Goal: Task Accomplishment & Management: Use online tool/utility

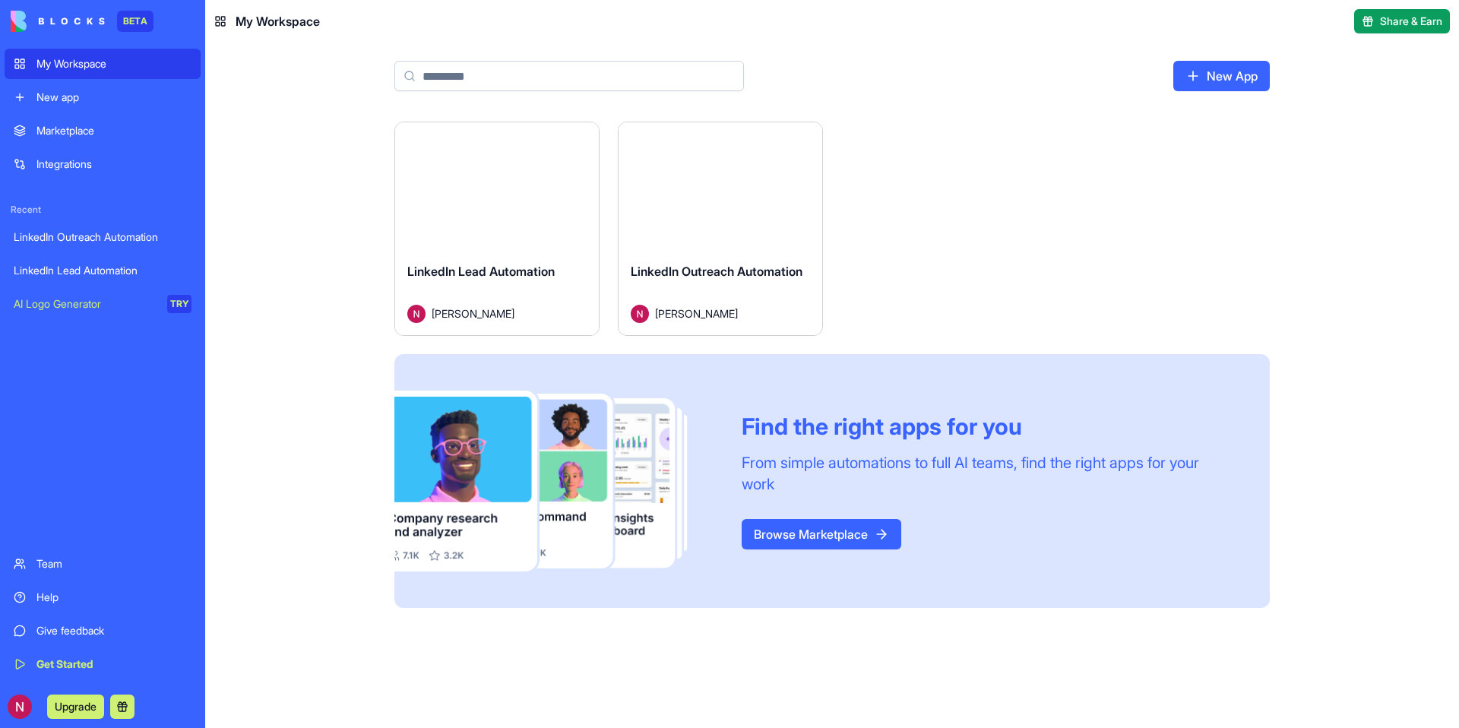
click at [496, 255] on div "LinkedIn Lead Automation [PERSON_NAME]" at bounding box center [497, 292] width 204 height 85
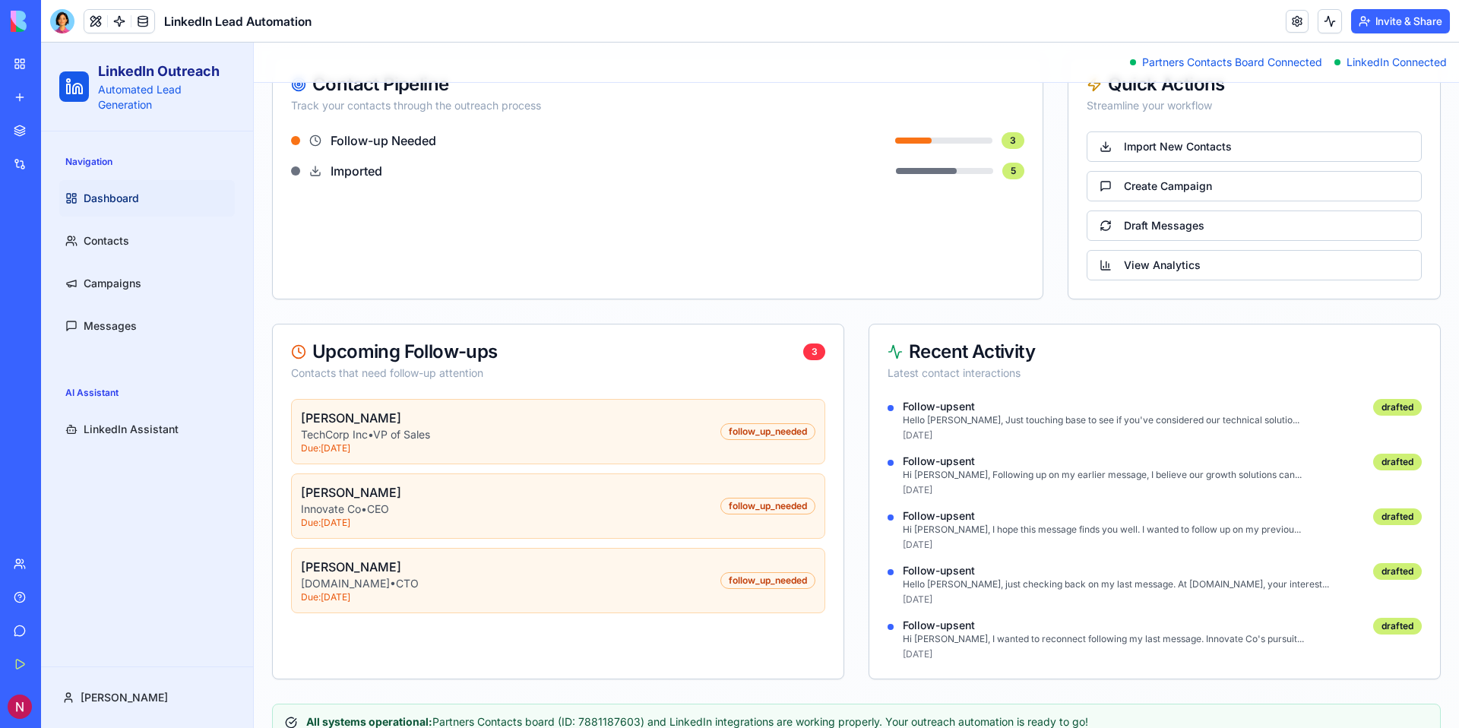
scroll to position [276, 0]
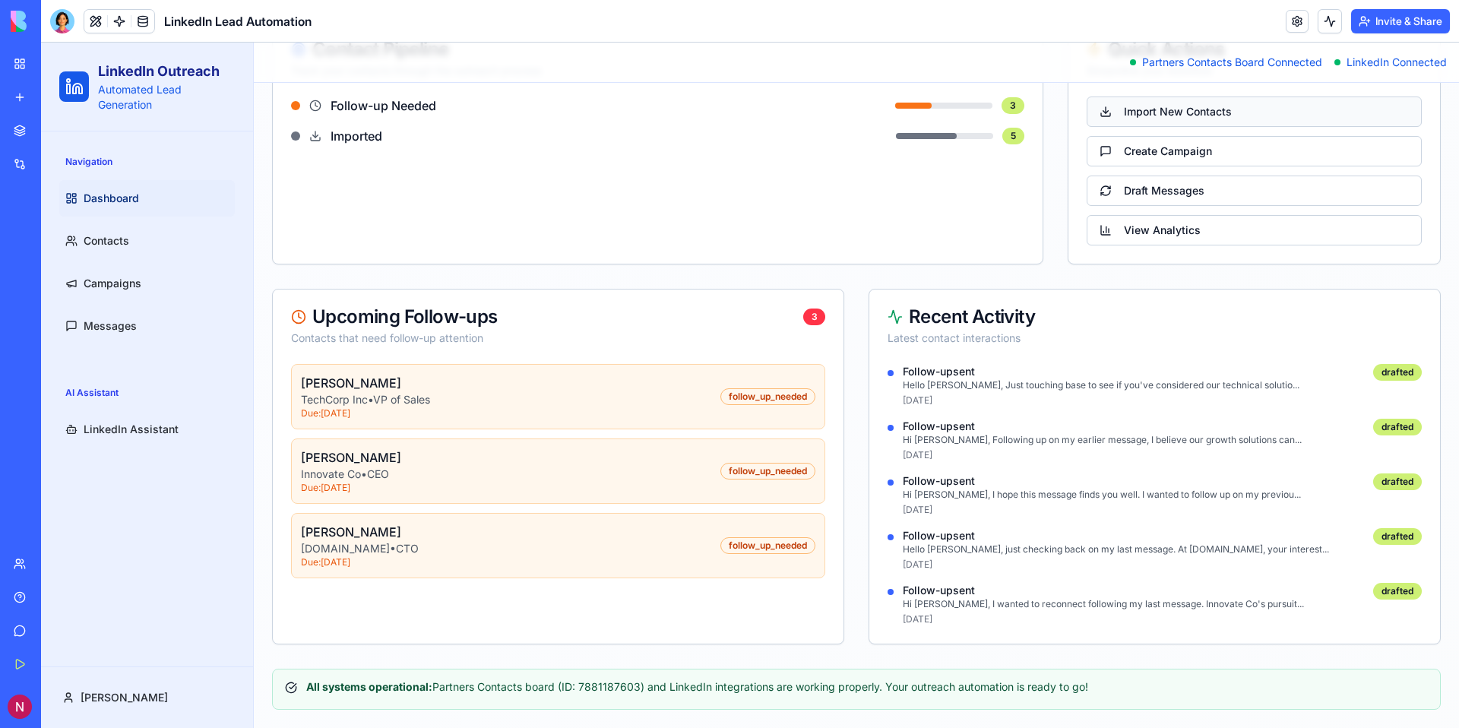
click at [1224, 123] on button "Import New Contacts" at bounding box center [1254, 112] width 335 height 30
click at [1190, 112] on button "Import New Contacts" at bounding box center [1254, 112] width 335 height 30
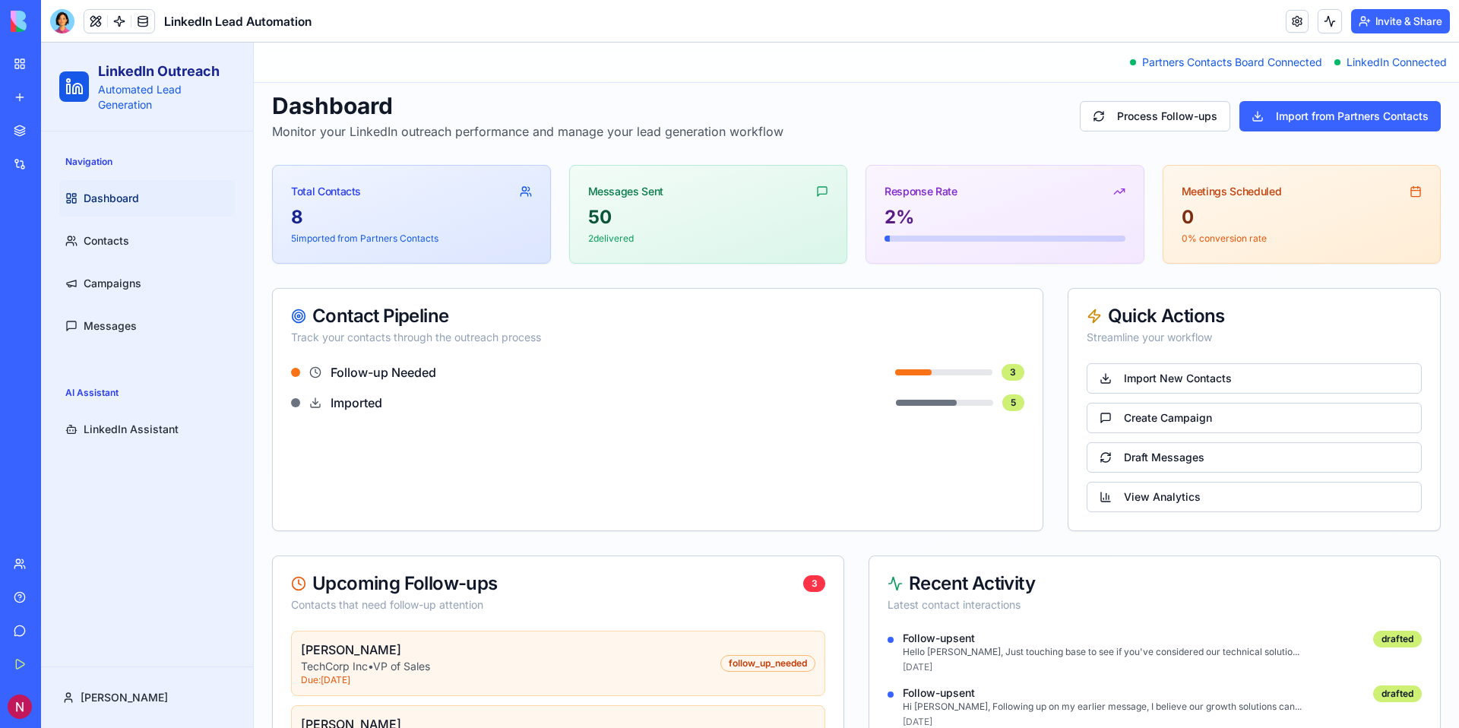
scroll to position [0, 0]
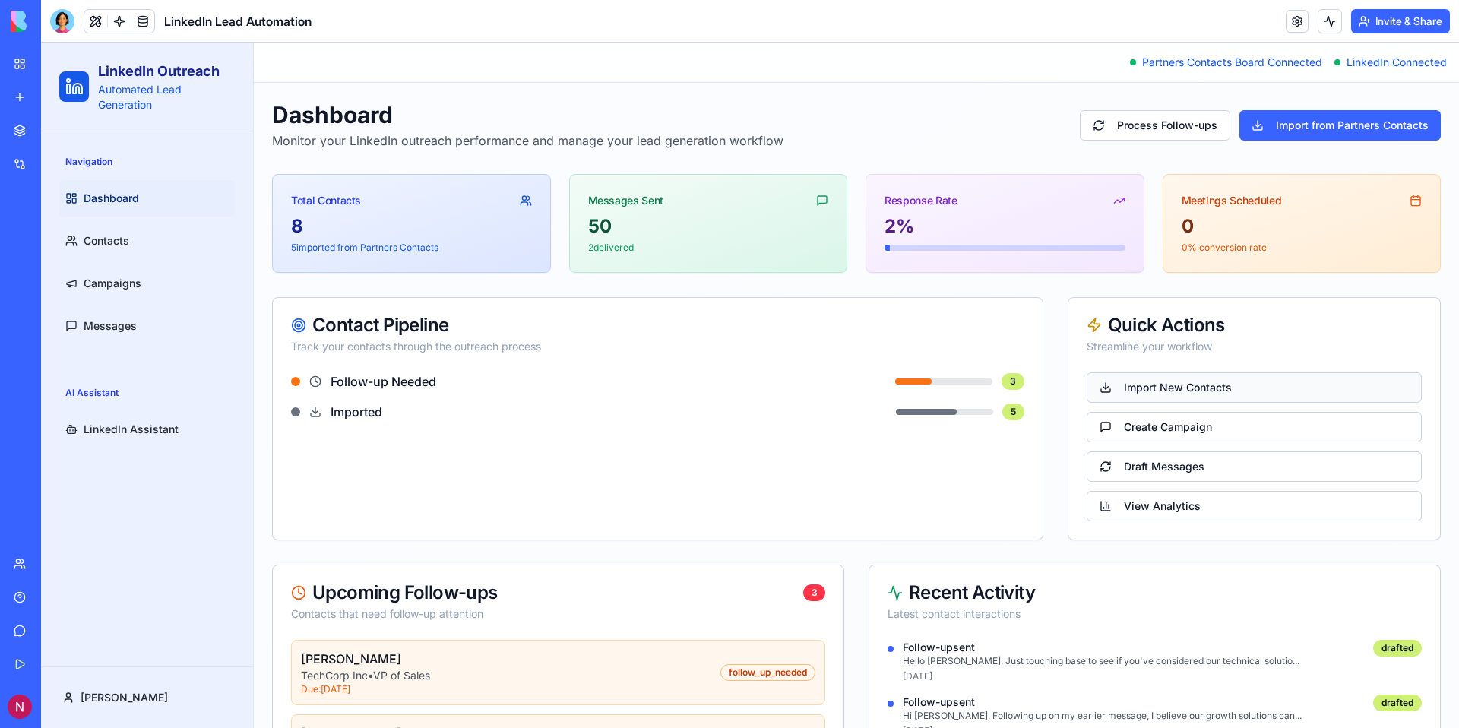
click at [1154, 384] on button "Import New Contacts" at bounding box center [1254, 387] width 335 height 30
click at [1326, 133] on button "Import from Partners Contacts" at bounding box center [1340, 125] width 201 height 30
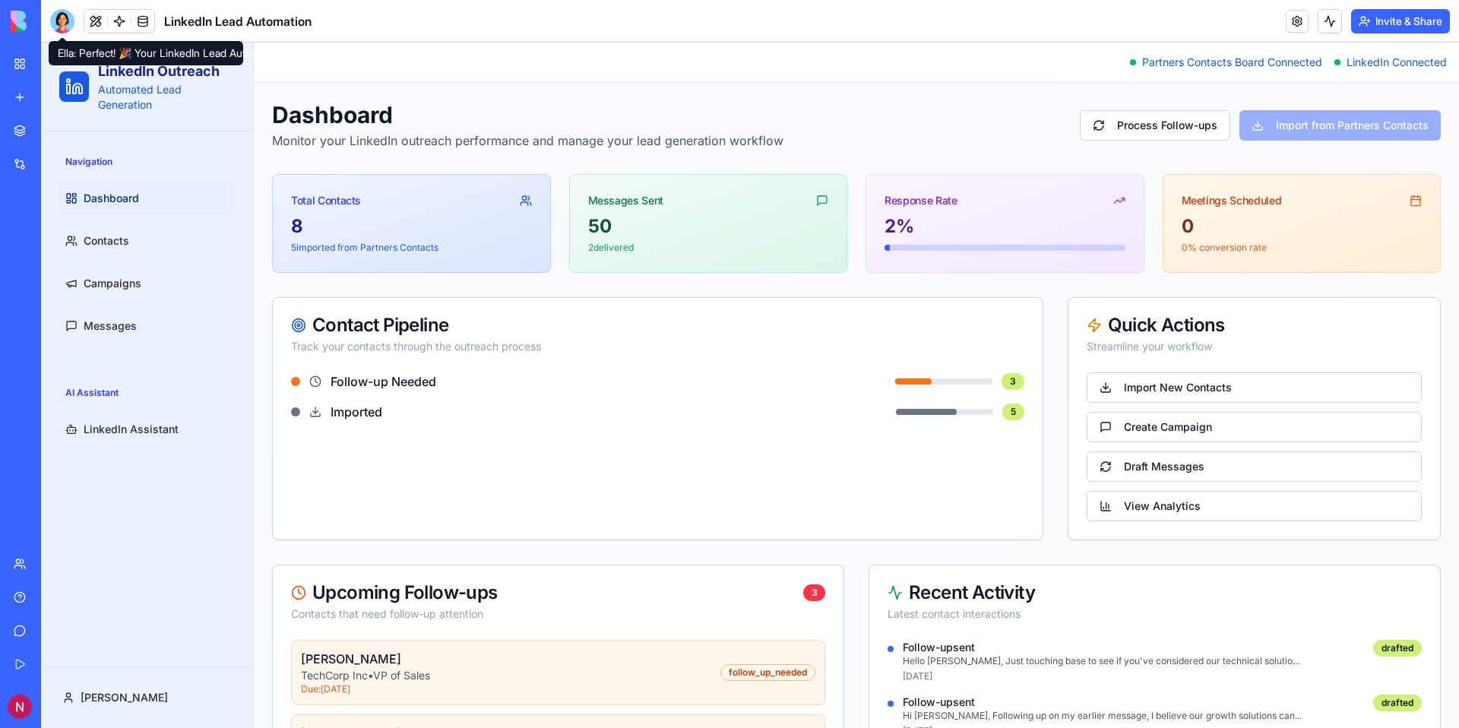
click at [68, 19] on div at bounding box center [62, 21] width 24 height 24
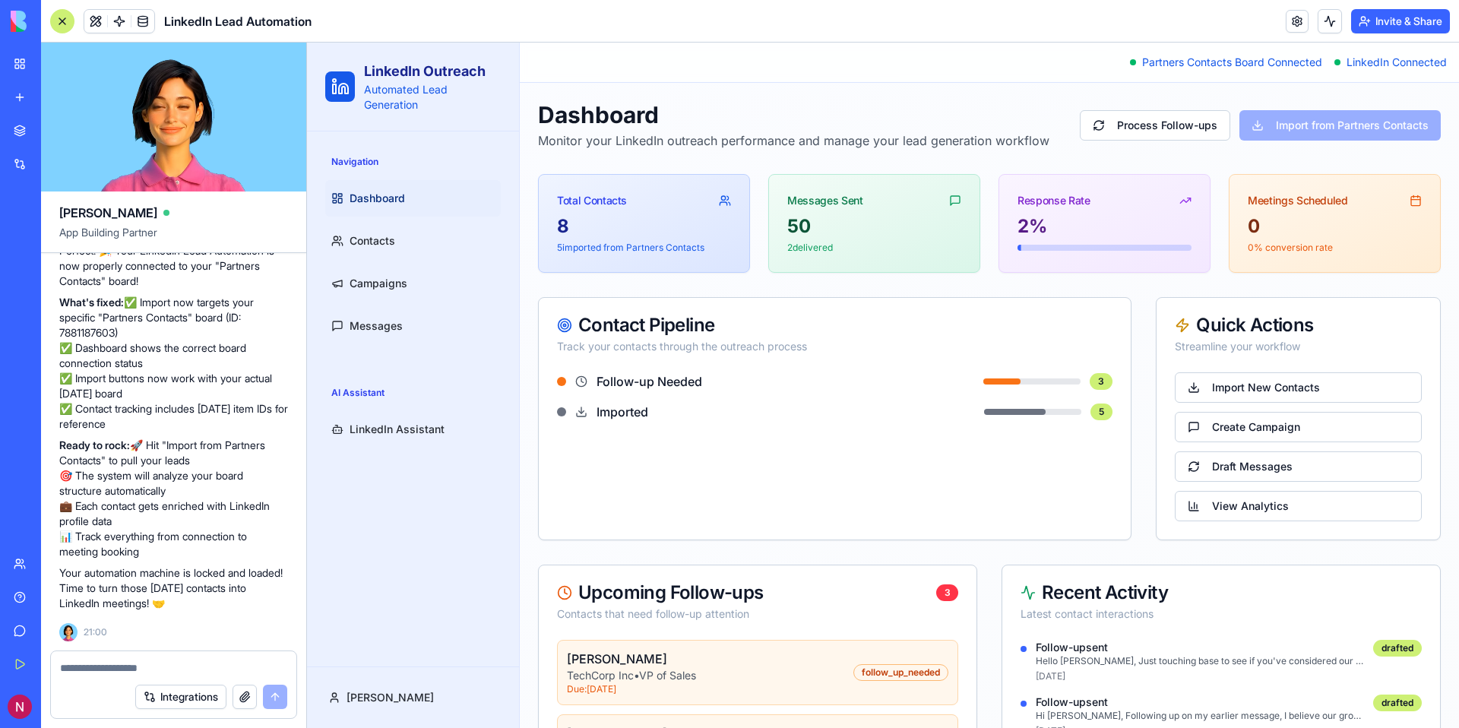
click at [65, 25] on div at bounding box center [62, 21] width 24 height 24
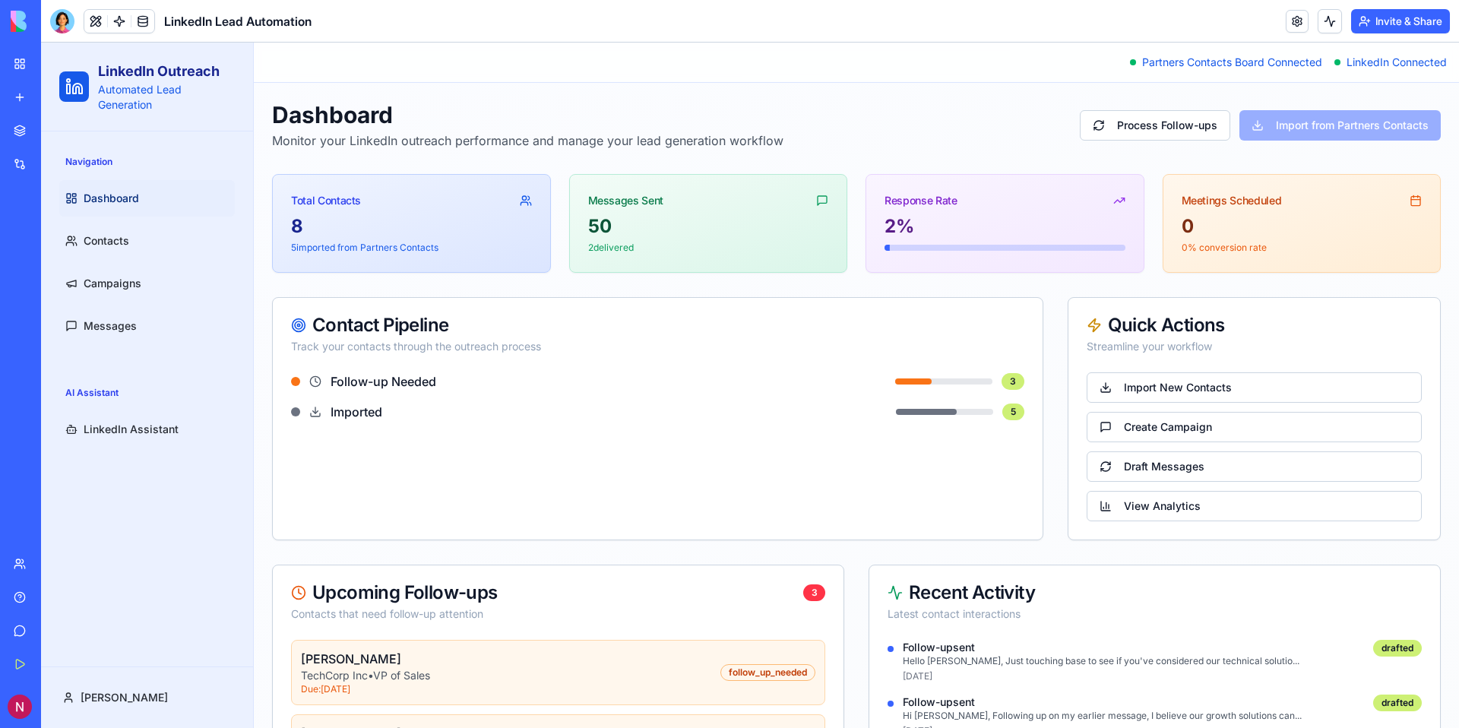
click at [11, 27] on img at bounding box center [58, 21] width 94 height 21
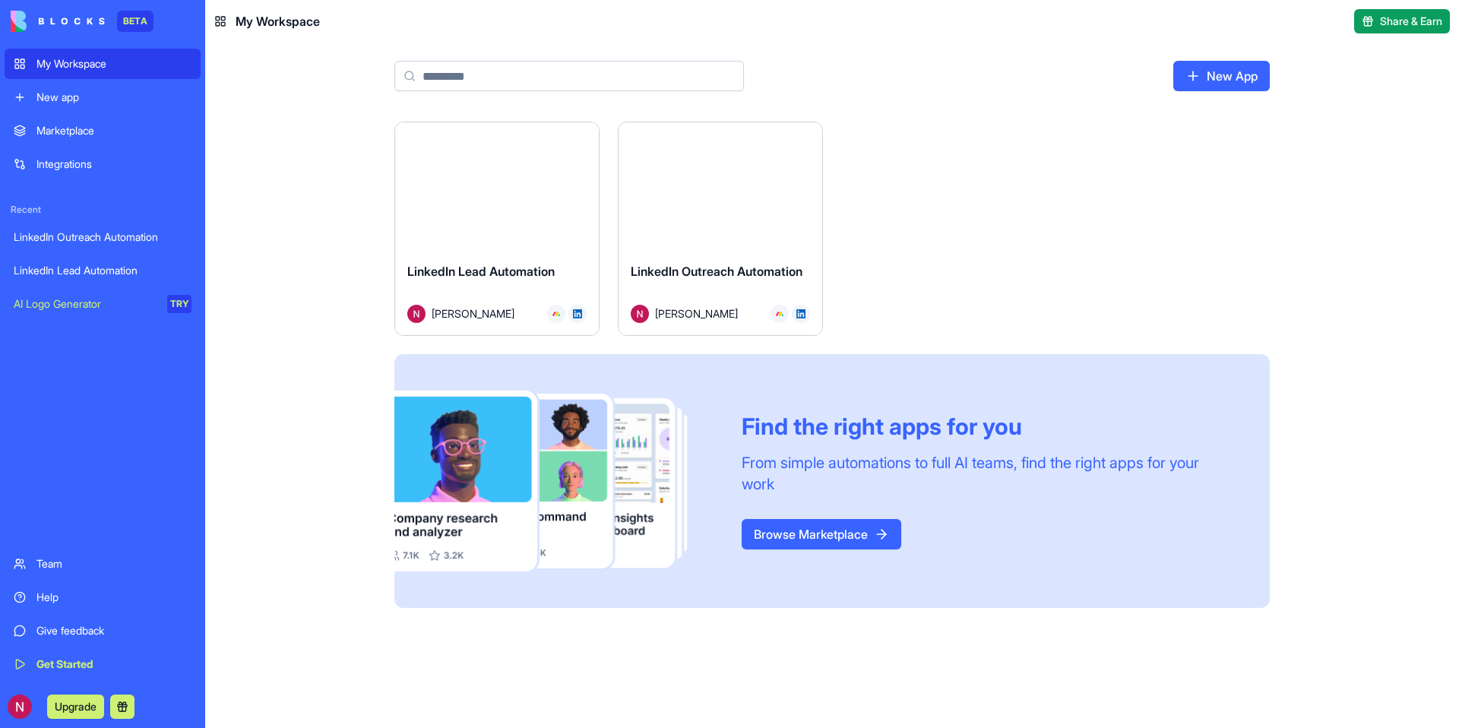
click at [1236, 82] on link "New App" at bounding box center [1221, 76] width 97 height 30
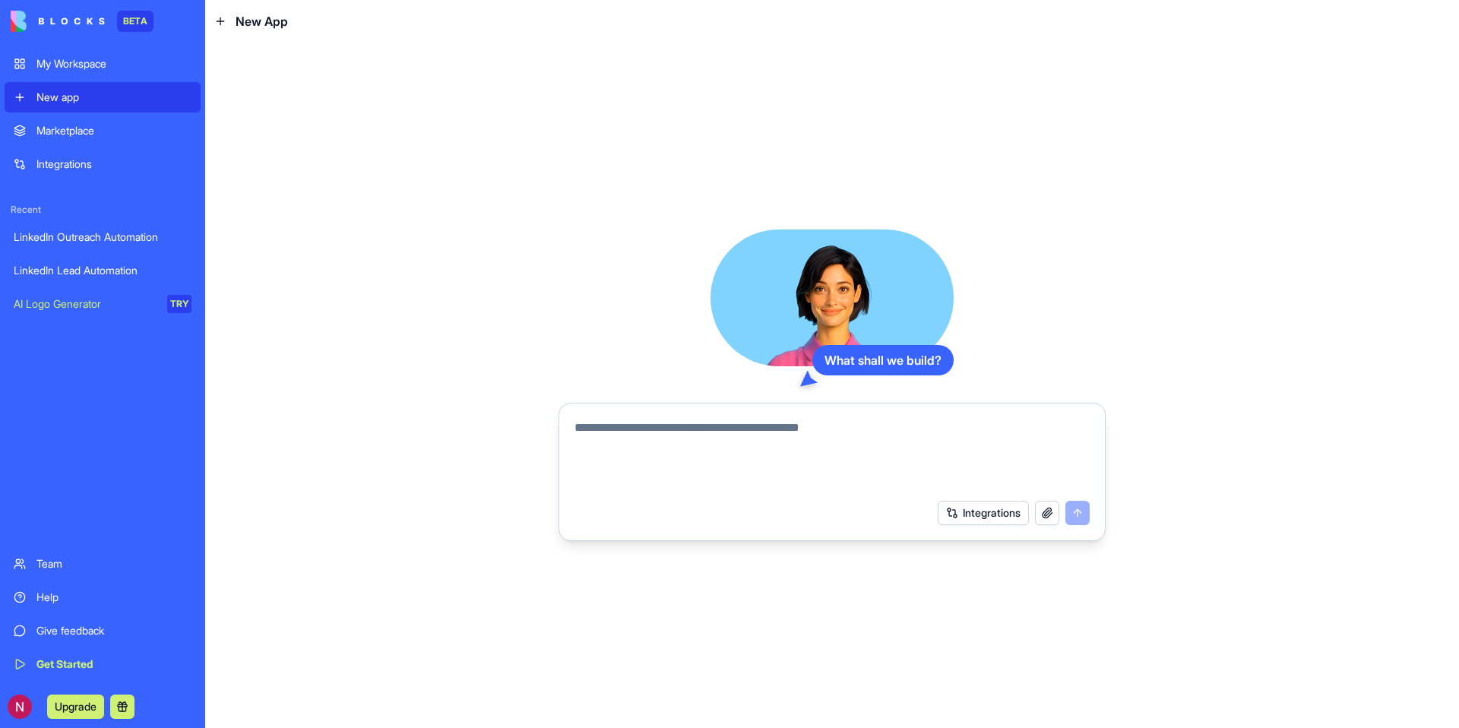
click at [763, 442] on textarea at bounding box center [832, 455] width 515 height 73
click at [974, 522] on button "Integrations" at bounding box center [983, 513] width 91 height 24
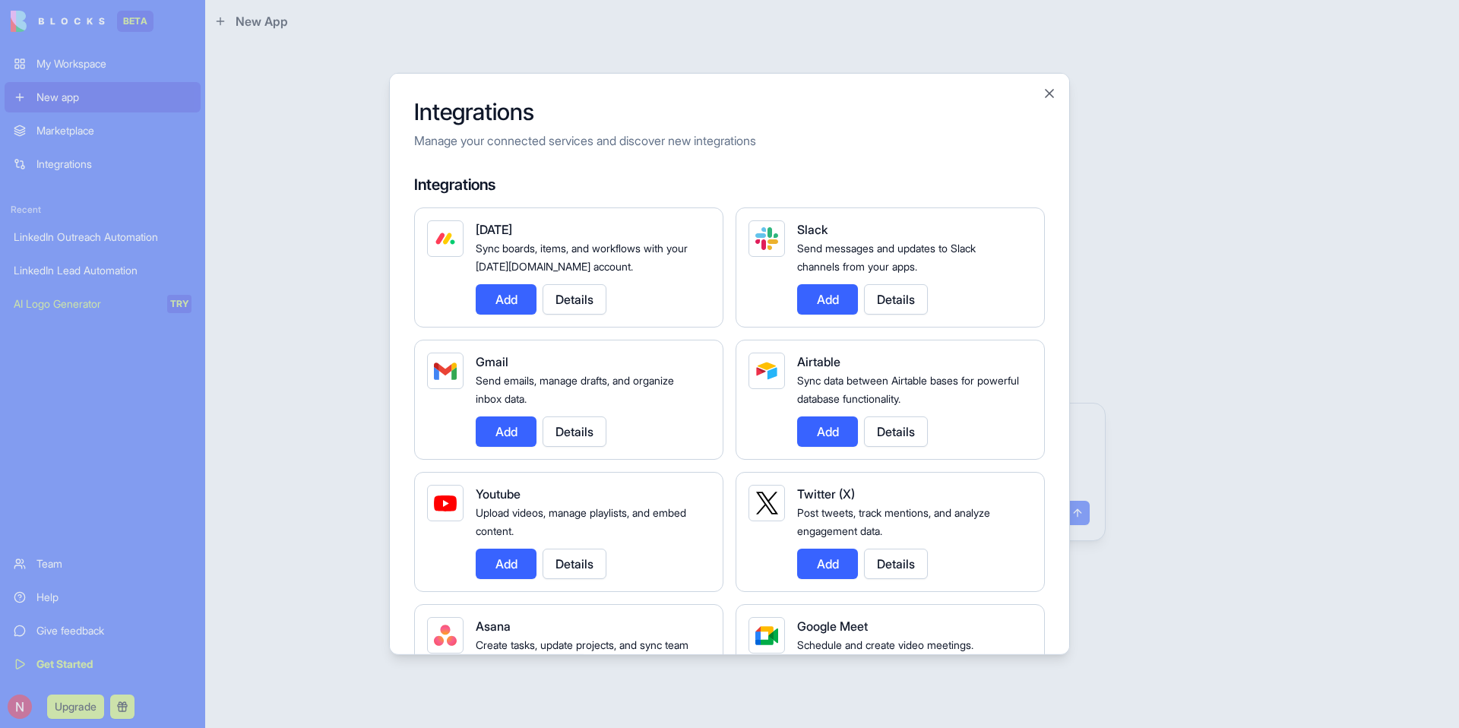
click at [495, 296] on button "Add" at bounding box center [506, 299] width 61 height 30
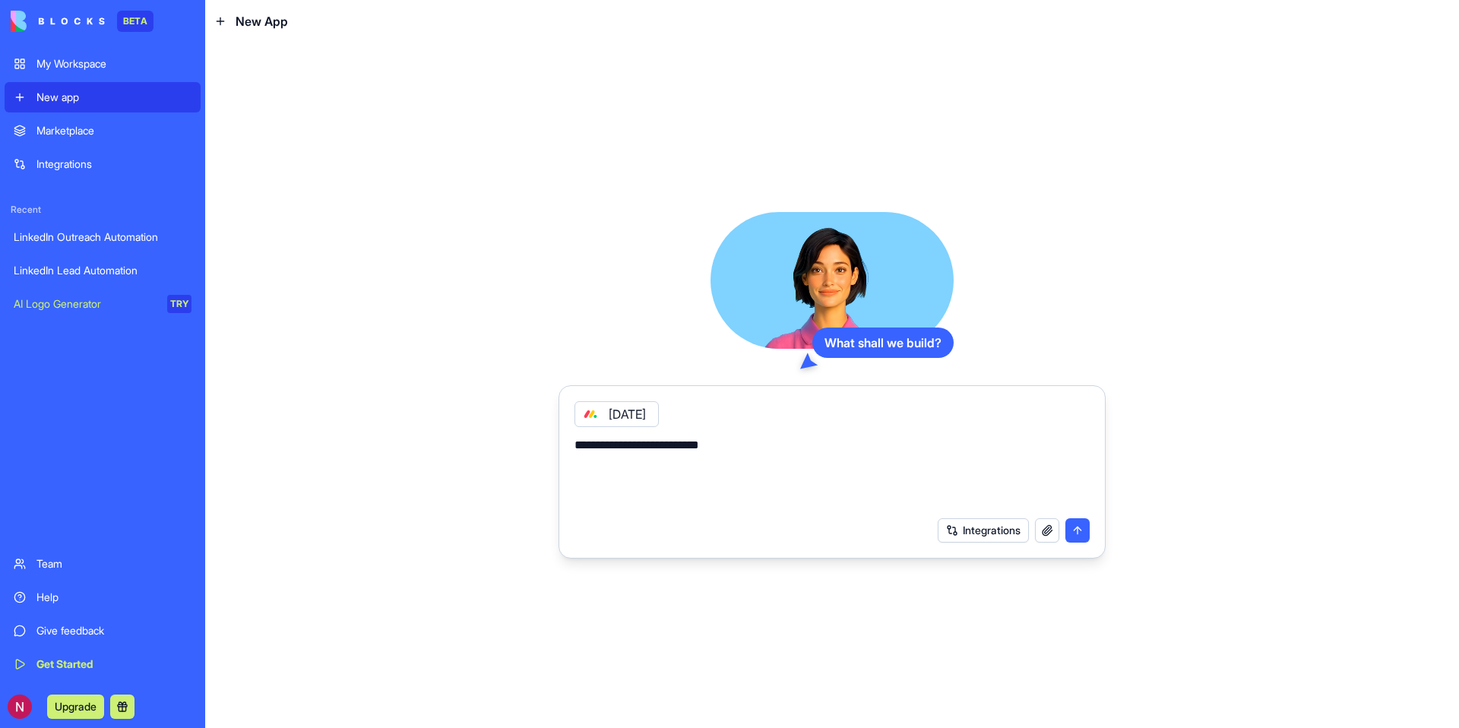
click at [974, 527] on button "Integrations" at bounding box center [983, 530] width 91 height 24
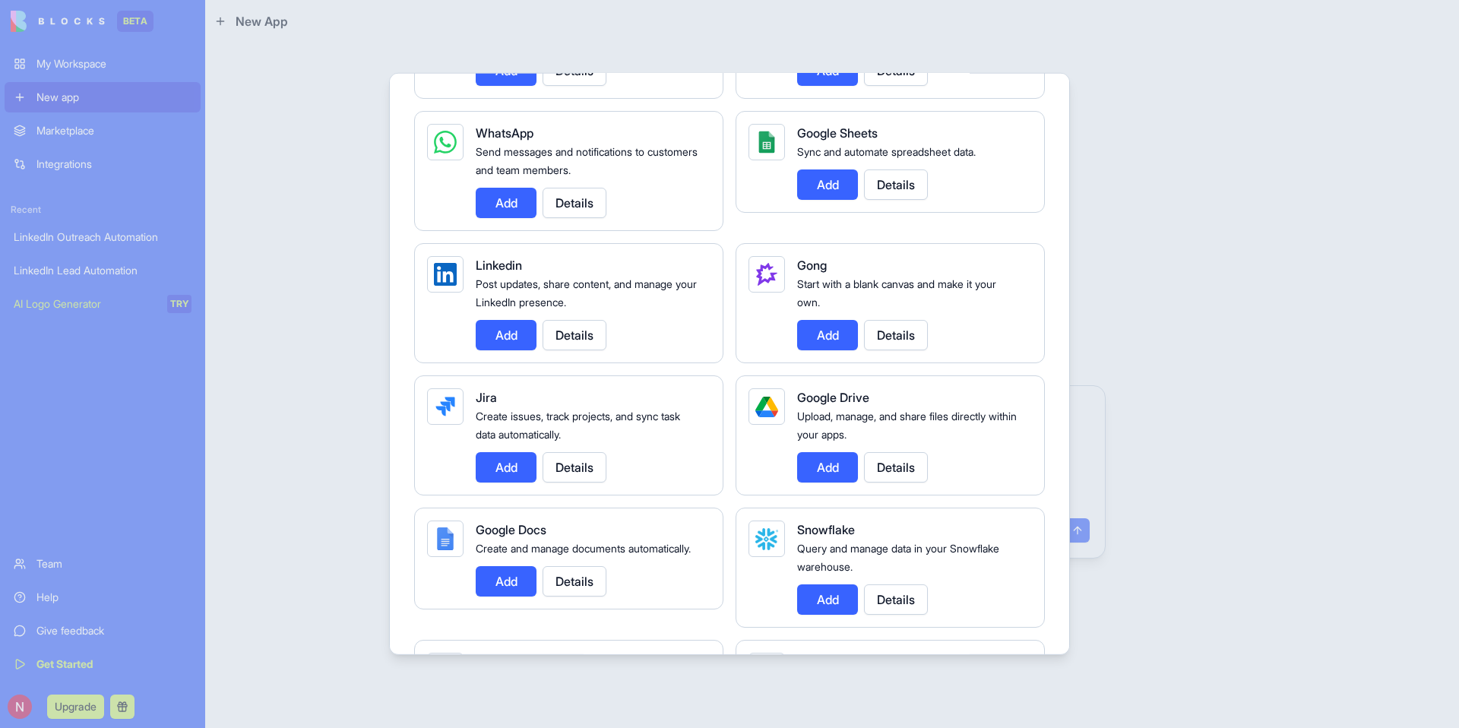
scroll to position [770, 0]
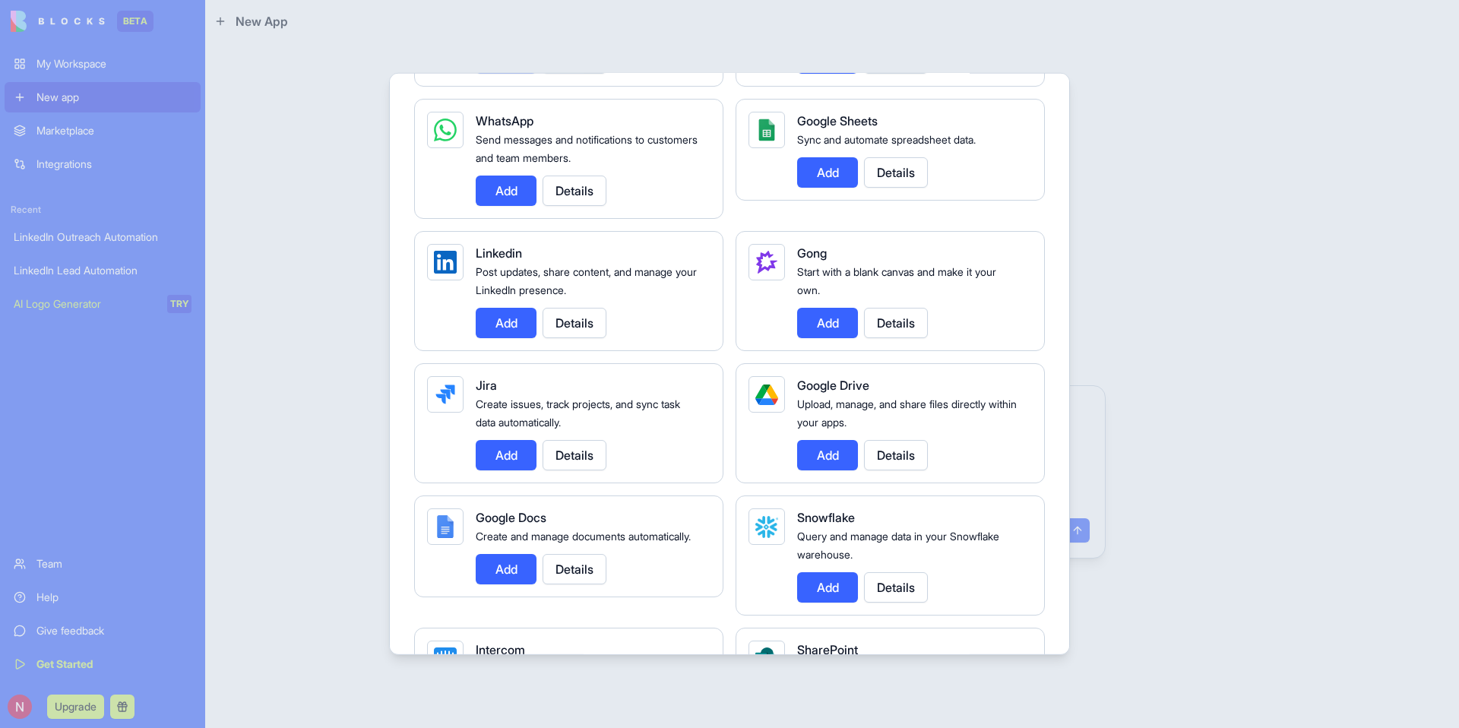
click at [496, 328] on button "Add" at bounding box center [506, 323] width 61 height 30
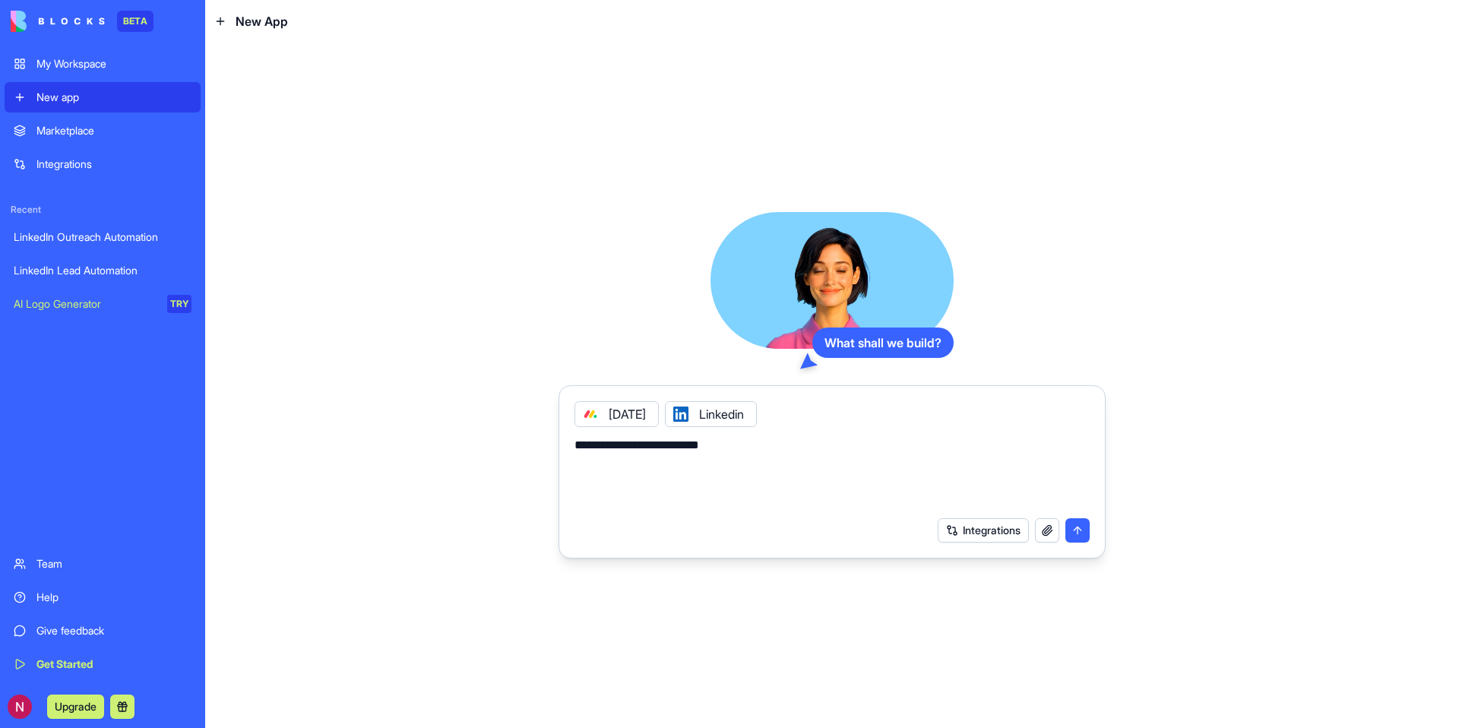
click at [725, 461] on textarea "**********" at bounding box center [832, 472] width 515 height 73
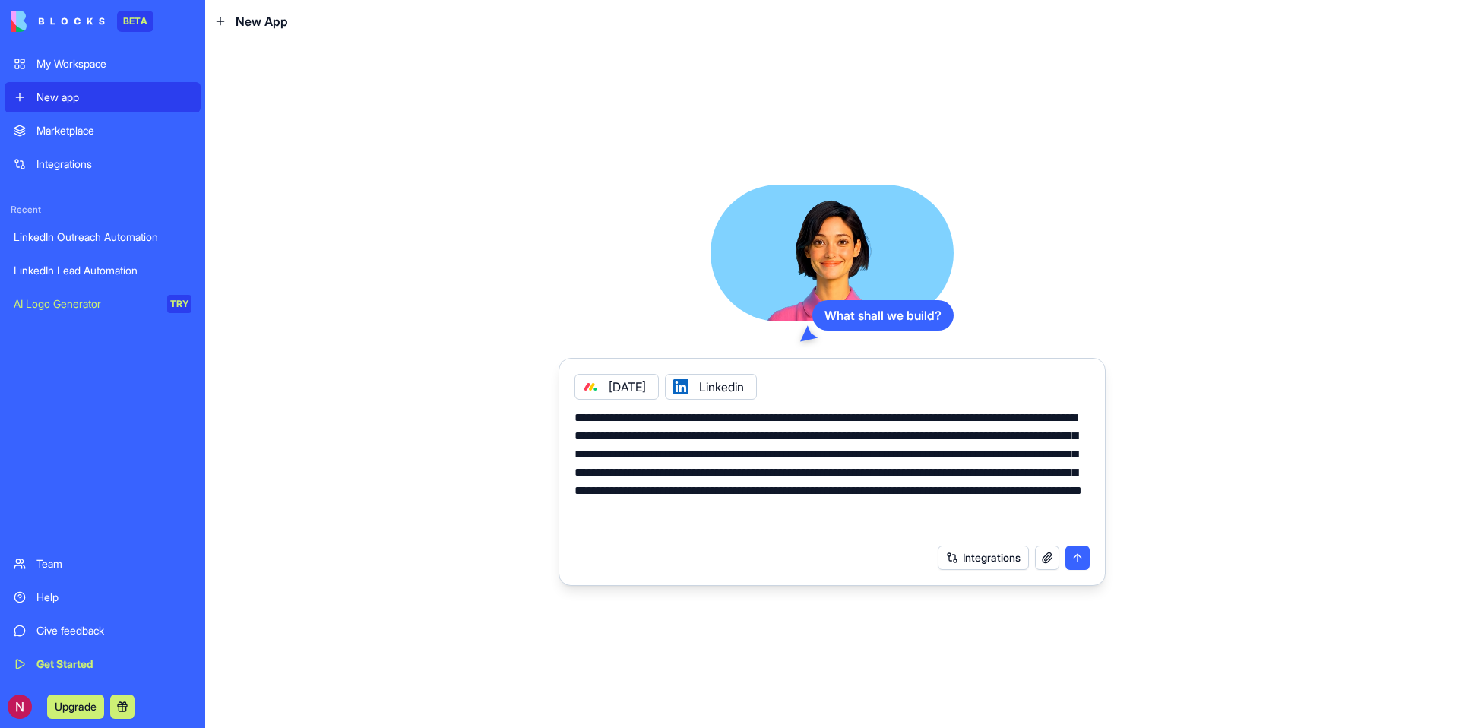
type textarea "**********"
click at [1078, 555] on button "submit" at bounding box center [1078, 558] width 24 height 24
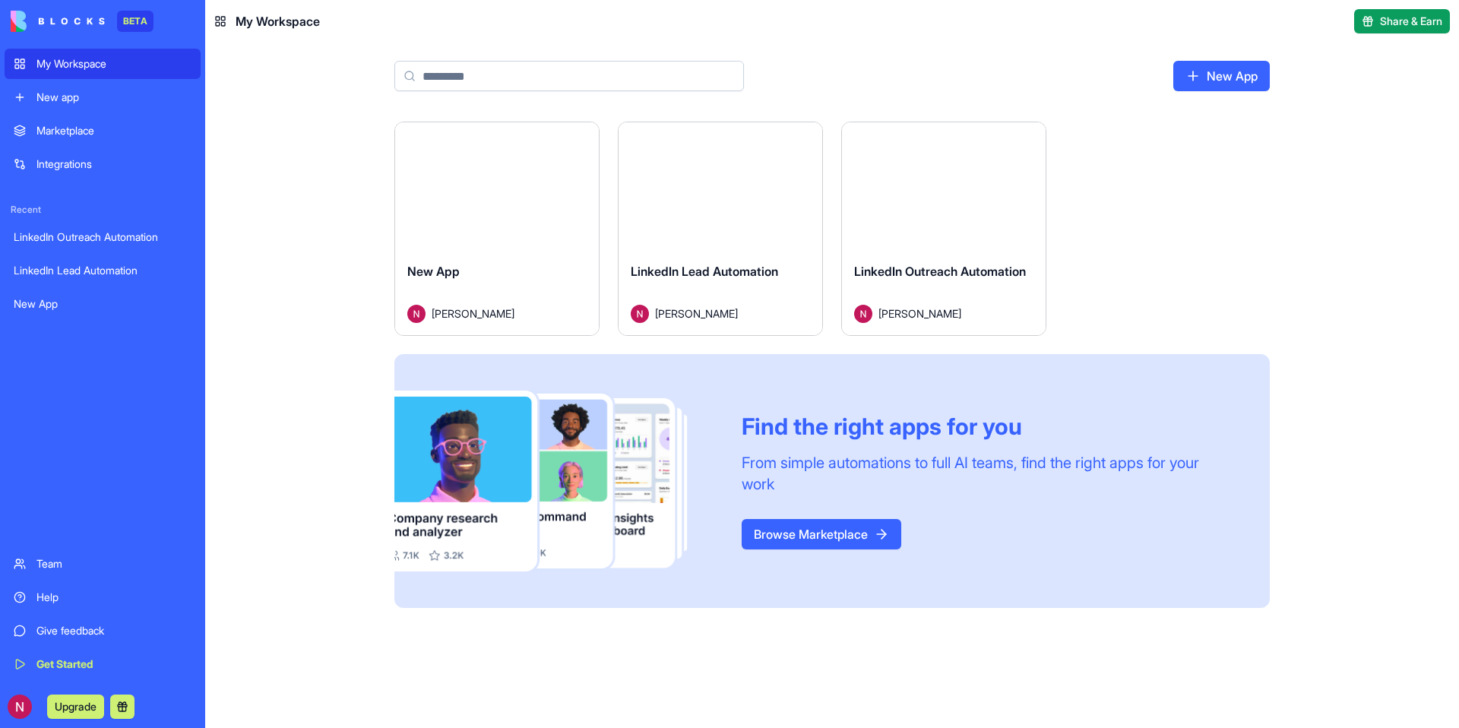
click at [970, 224] on div "Launch" at bounding box center [944, 186] width 204 height 128
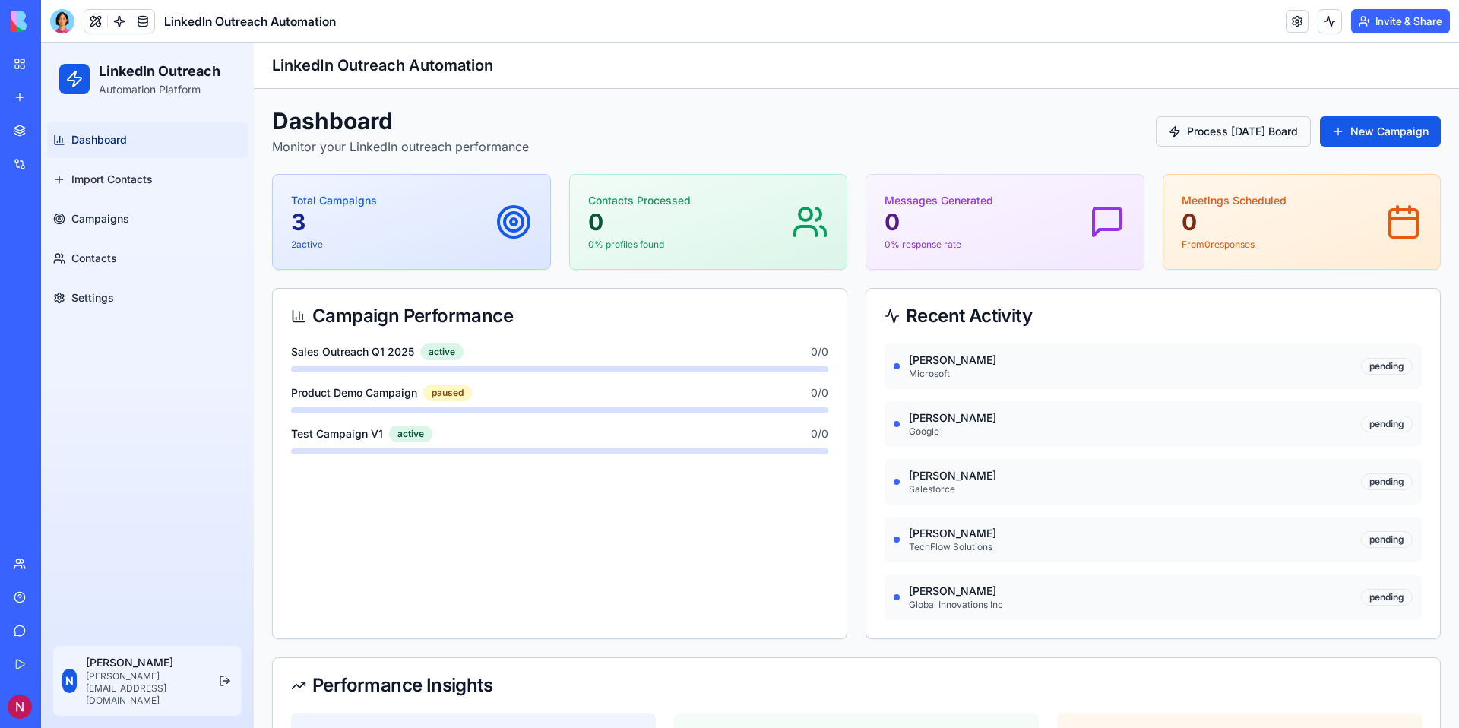
click at [1243, 129] on button "Process [DATE] Board" at bounding box center [1233, 131] width 155 height 30
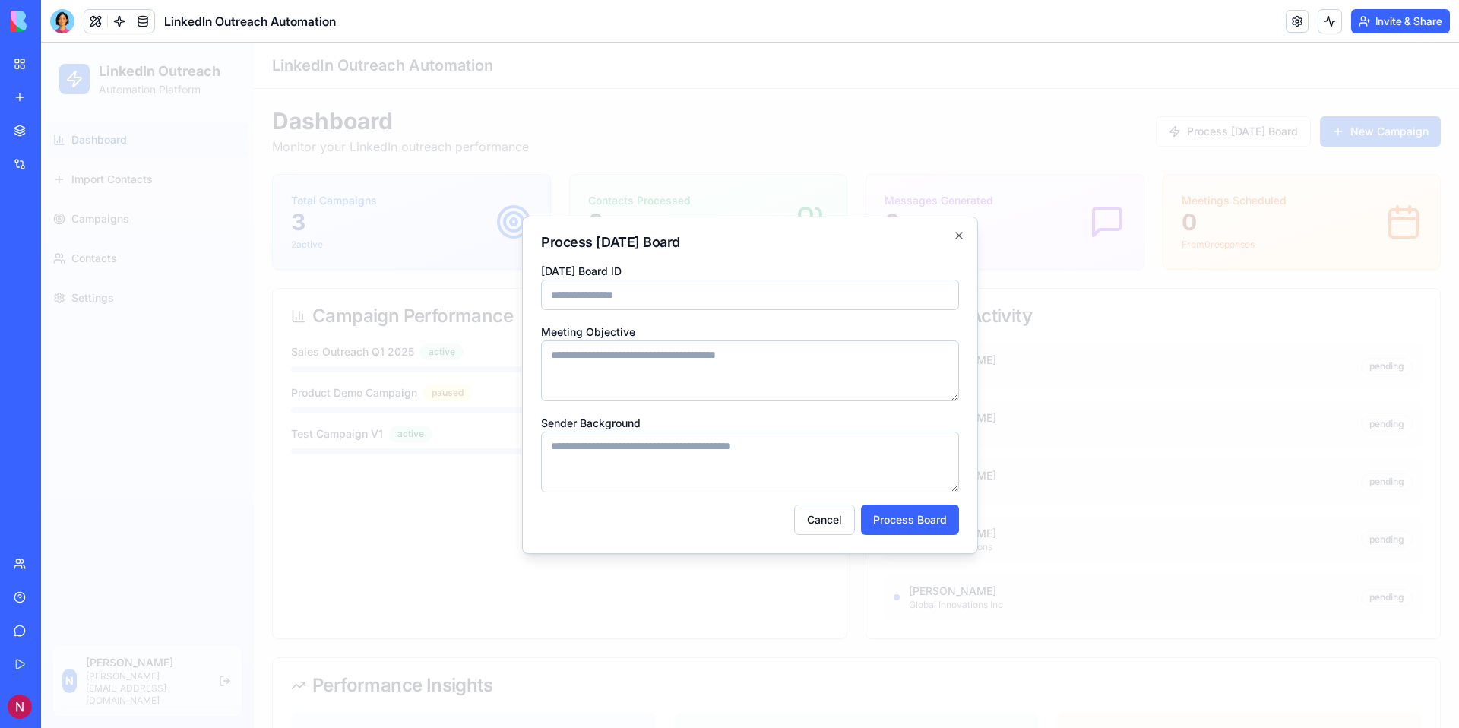
click at [737, 299] on input "[DATE] Board ID" at bounding box center [750, 295] width 418 height 30
click at [682, 372] on textarea "Meeting Objective" at bounding box center [750, 370] width 418 height 61
click at [672, 449] on textarea "Sender Background" at bounding box center [750, 462] width 418 height 61
click at [671, 310] on form "[DATE] Board ID Meeting Objective Sender Background Cancel Process Board" at bounding box center [750, 398] width 418 height 274
click at [669, 288] on input "[DATE] Board ID" at bounding box center [750, 295] width 418 height 30
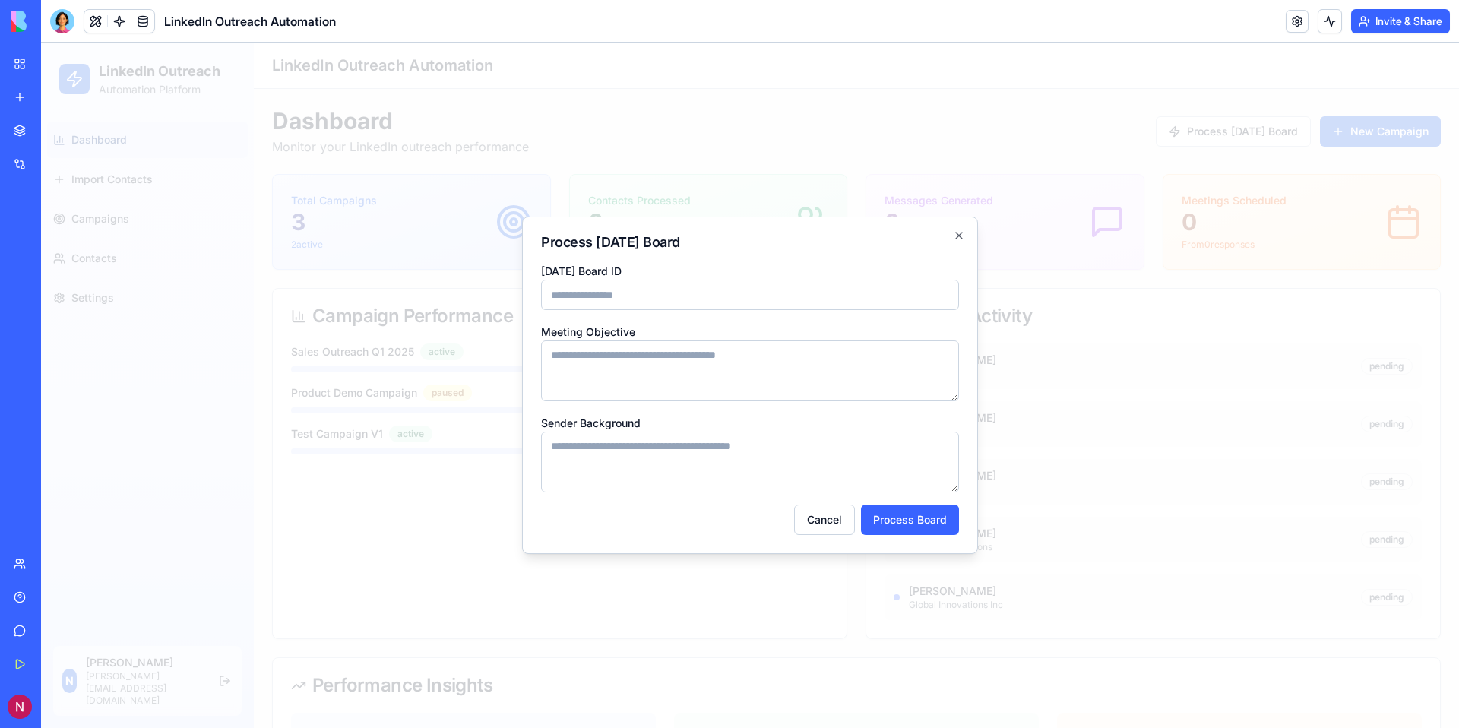
paste input "**********"
type input "**********"
click at [716, 364] on textarea "Meeting Objective" at bounding box center [750, 370] width 418 height 61
click at [904, 527] on button "Process Board" at bounding box center [910, 520] width 98 height 30
click at [740, 369] on textarea "Meeting Objective" at bounding box center [750, 370] width 418 height 61
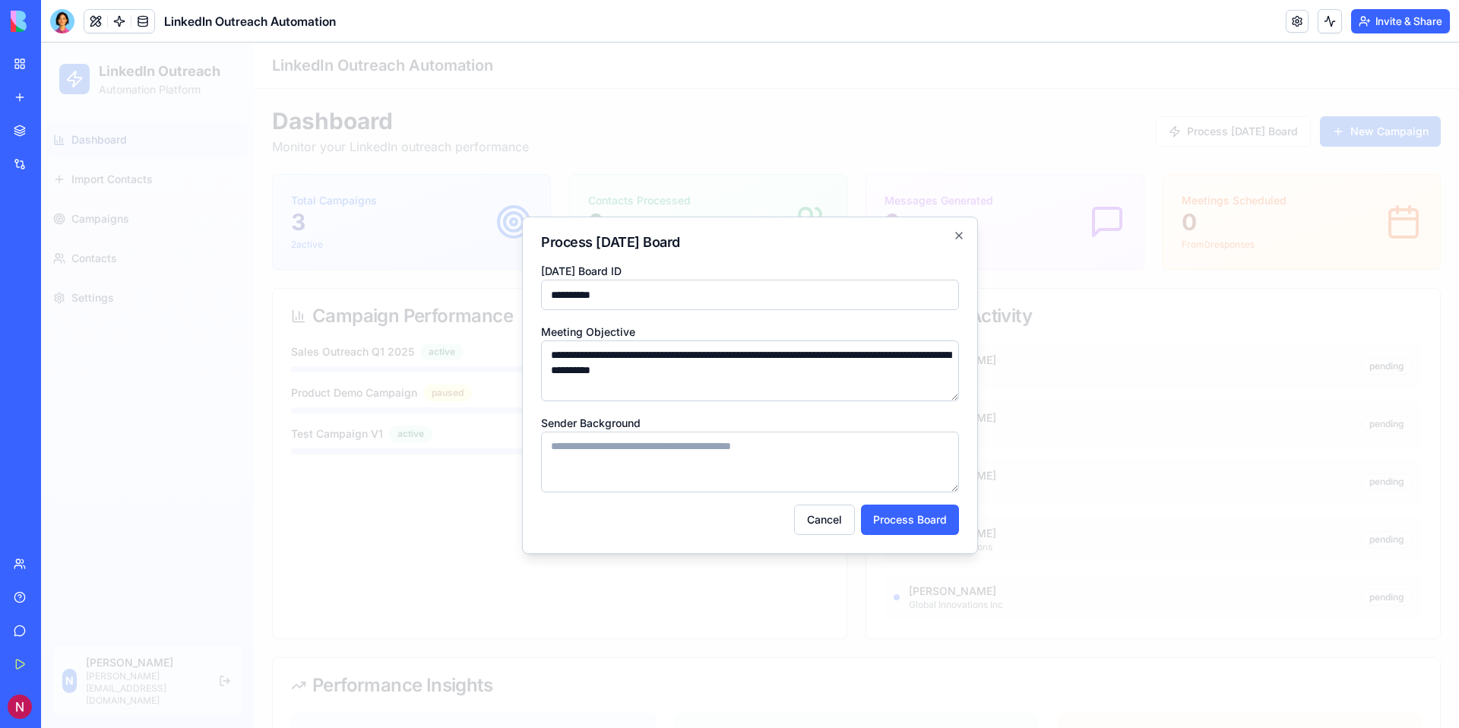
type textarea "**********"
click at [682, 448] on textarea "Sender Background" at bounding box center [750, 462] width 418 height 61
type textarea "*"
type textarea "**********"
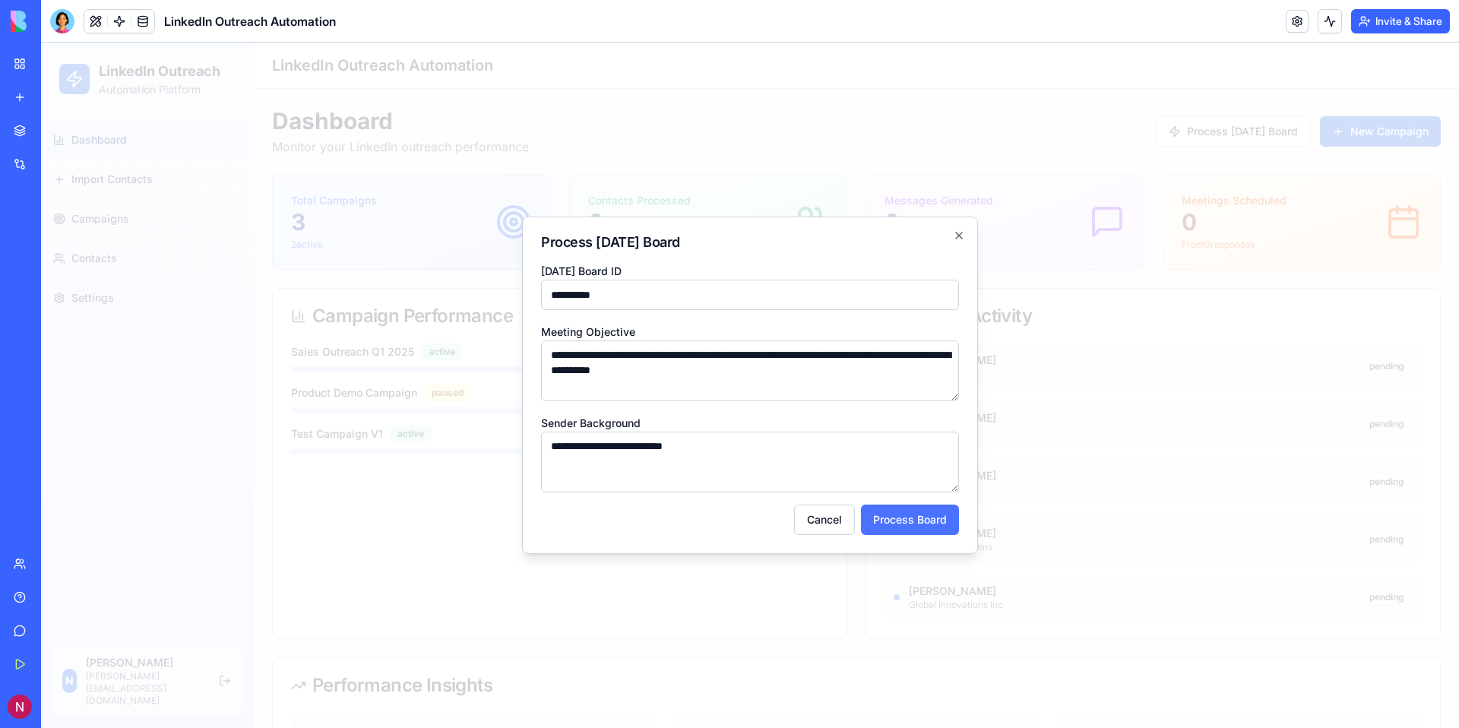
click at [879, 518] on button "Process Board" at bounding box center [910, 520] width 98 height 30
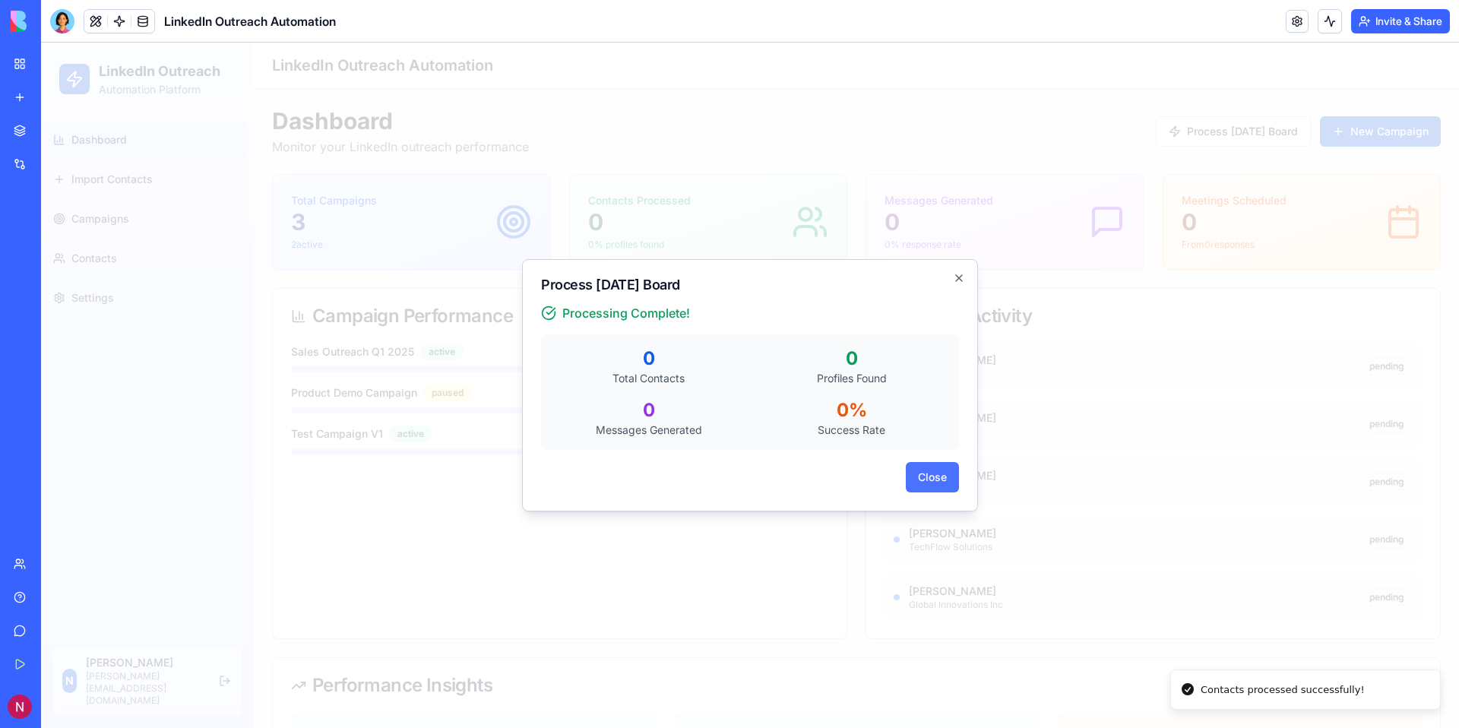
click at [929, 471] on button "Close" at bounding box center [932, 477] width 53 height 30
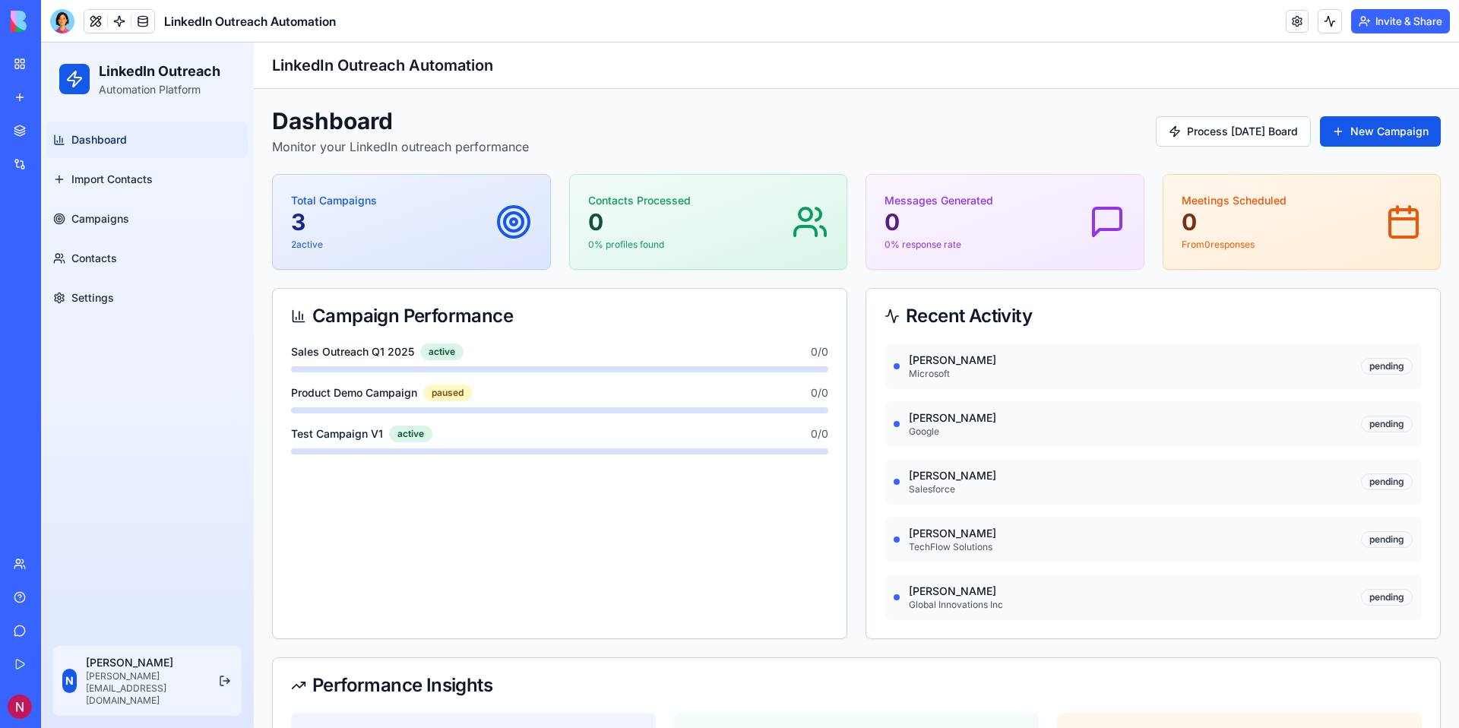
scroll to position [101, 0]
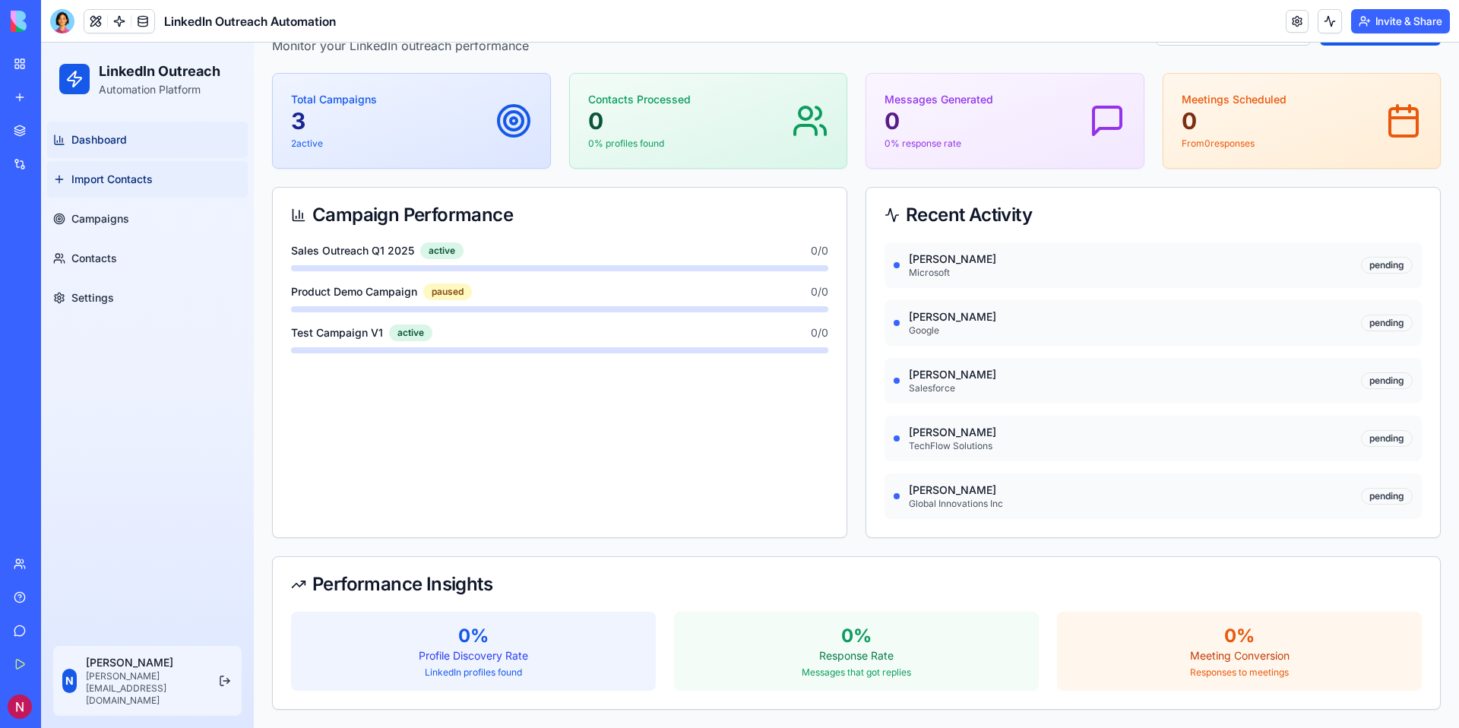
click at [144, 186] on span "Import Contacts" at bounding box center [111, 179] width 81 height 15
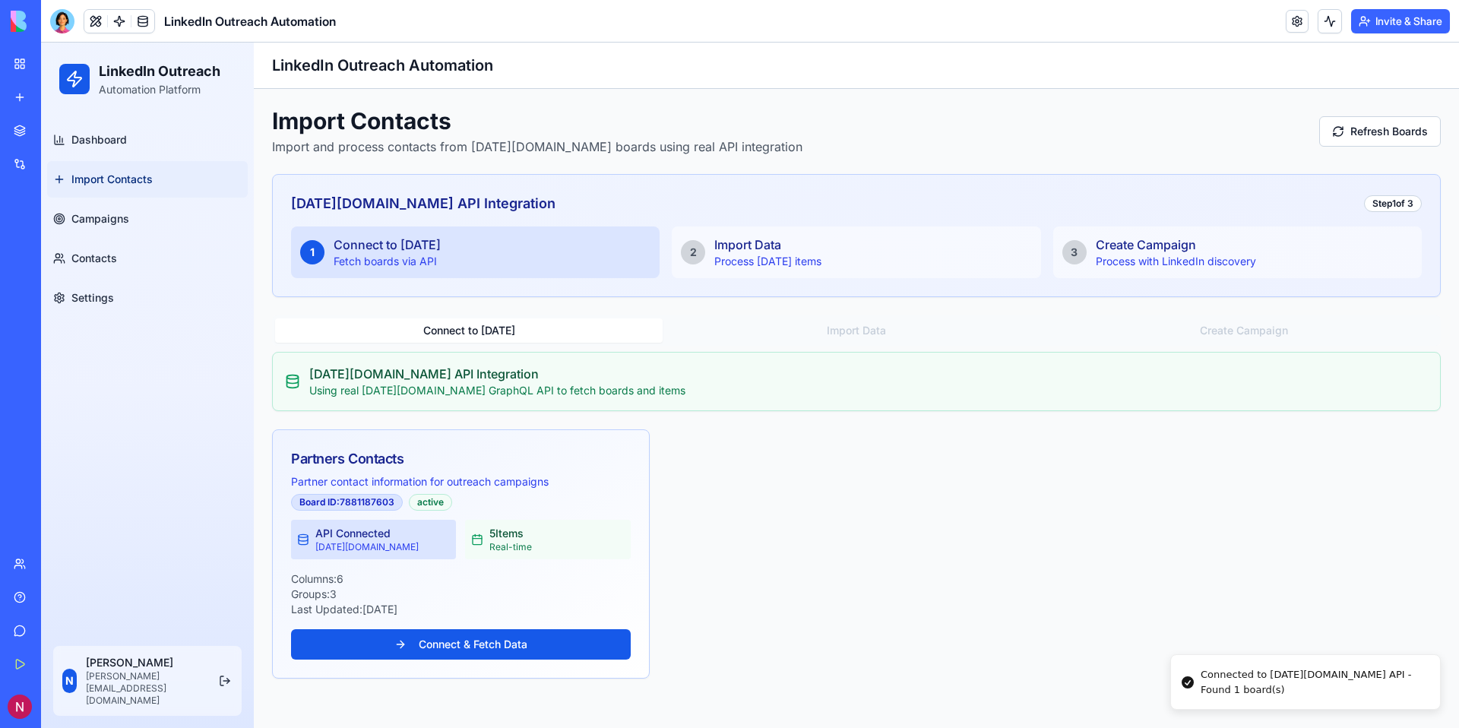
click at [577, 334] on button "Connect to [DATE]" at bounding box center [469, 330] width 388 height 24
click at [508, 336] on button "Connect to [DATE]" at bounding box center [469, 330] width 388 height 24
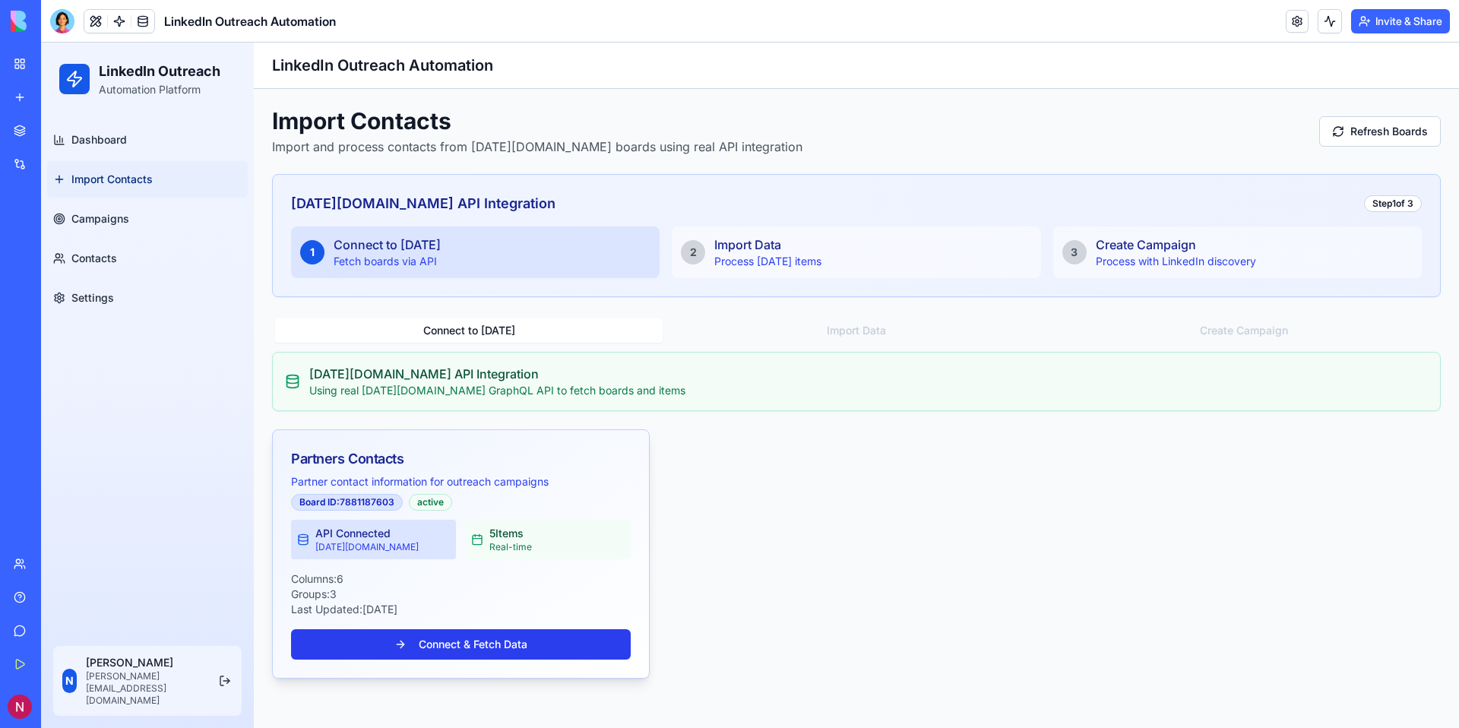
click at [470, 642] on button "Connect & Fetch Data" at bounding box center [461, 644] width 340 height 30
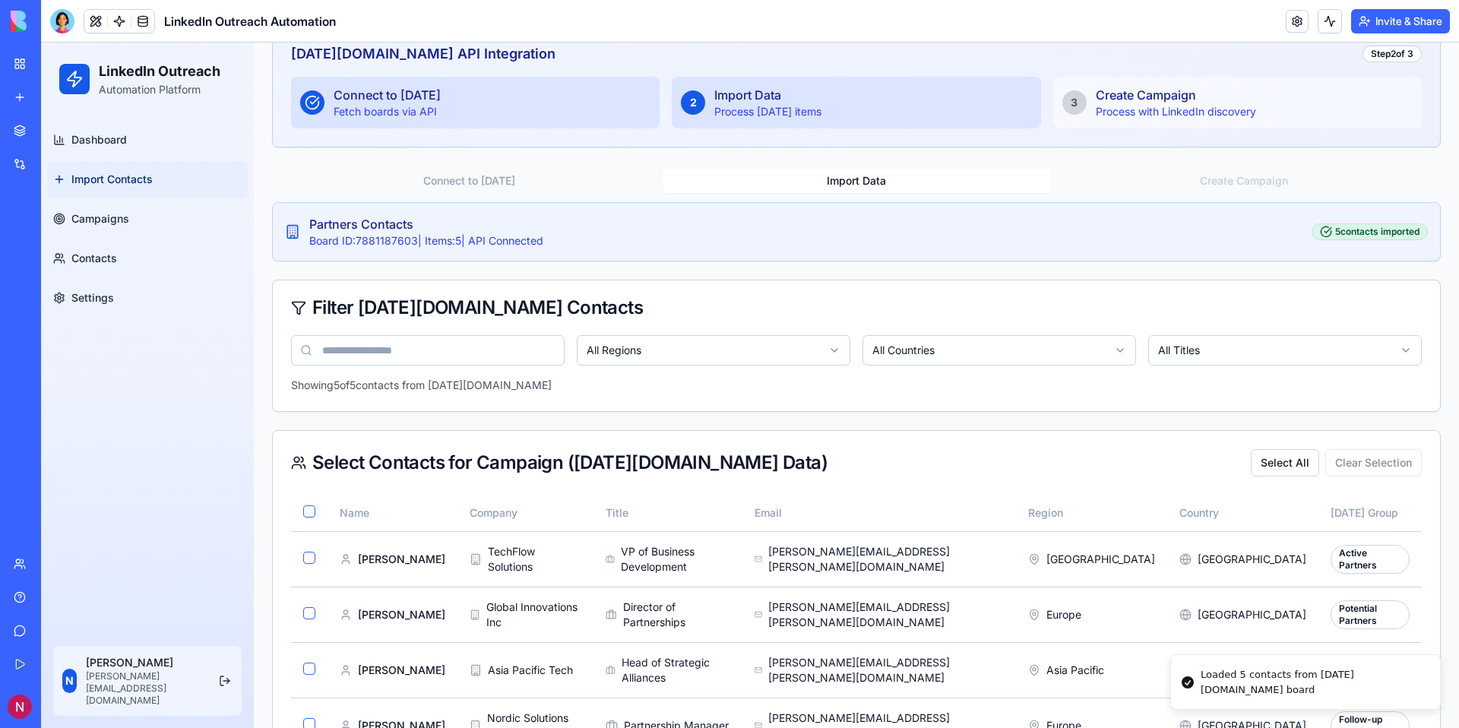
scroll to position [199, 0]
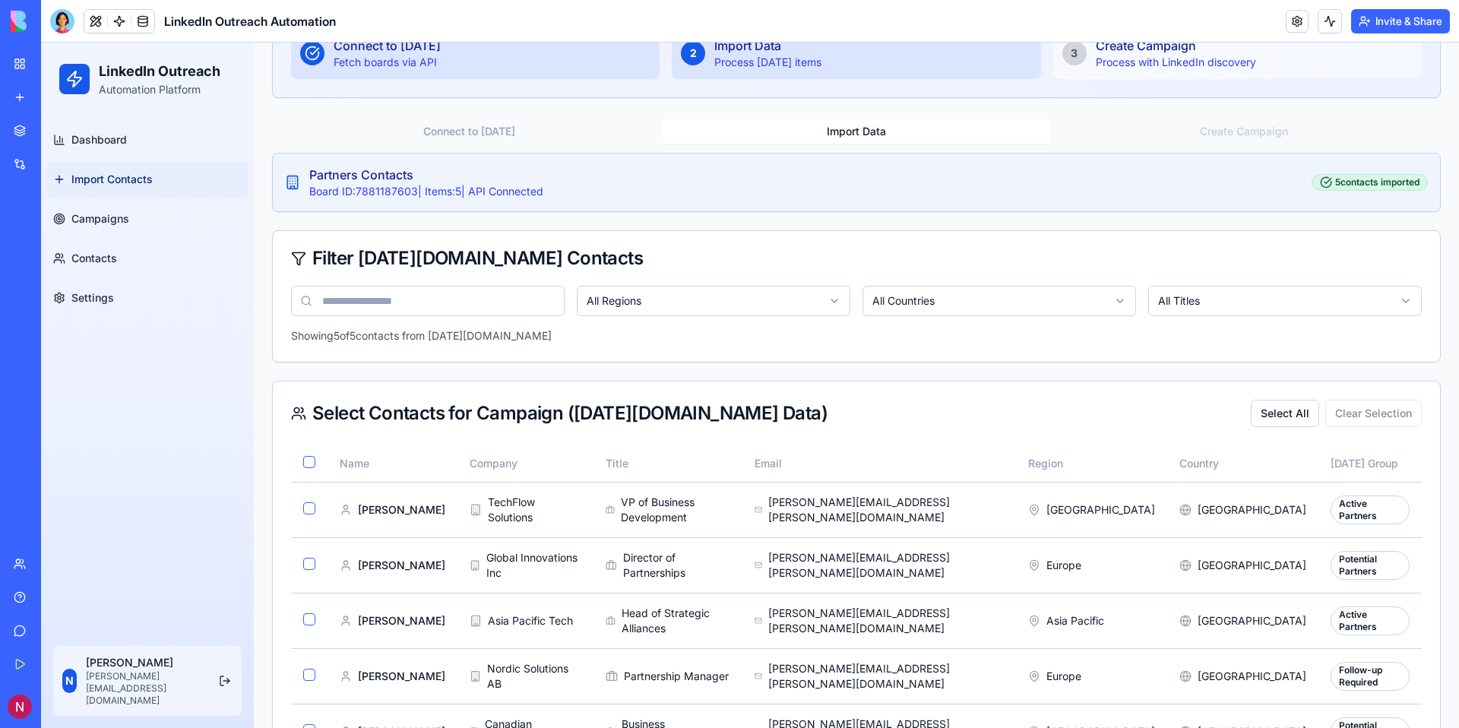
click at [440, 309] on input at bounding box center [428, 301] width 274 height 30
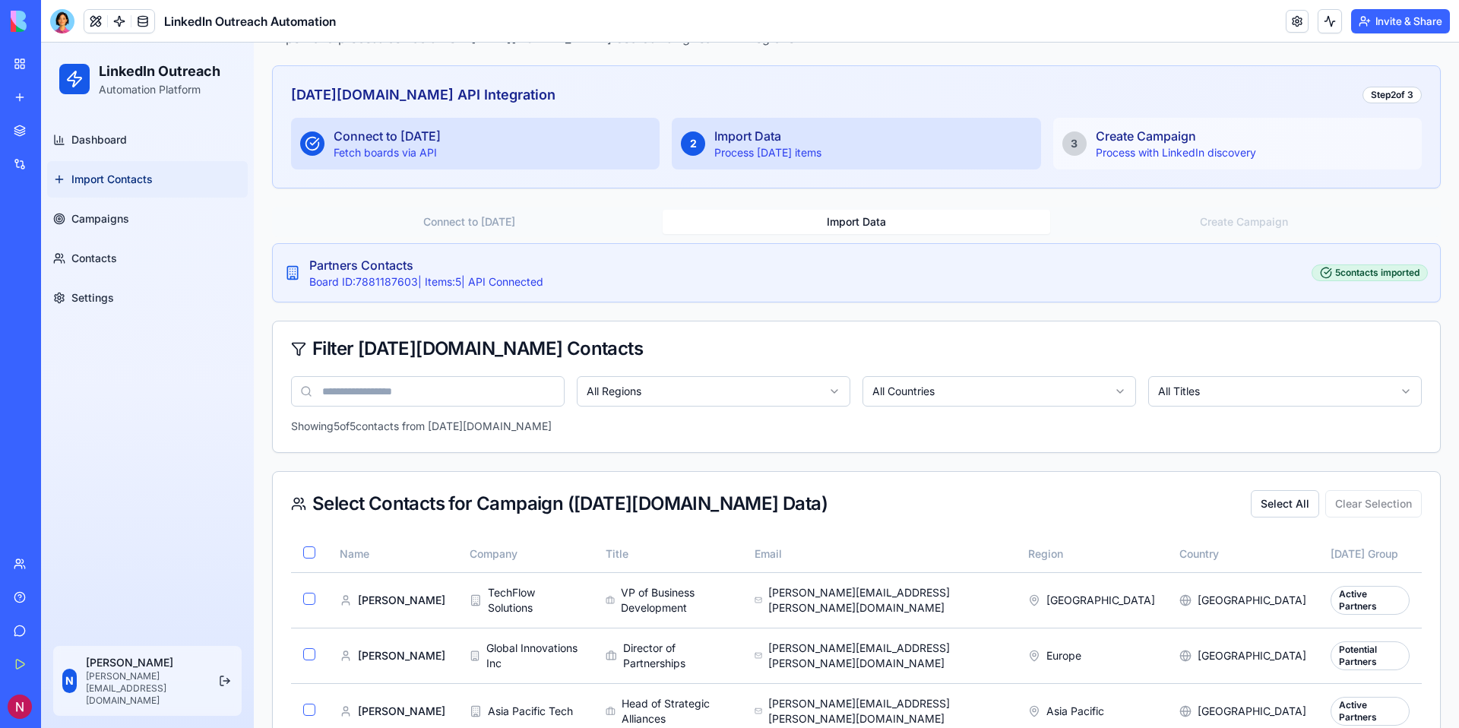
scroll to position [82, 0]
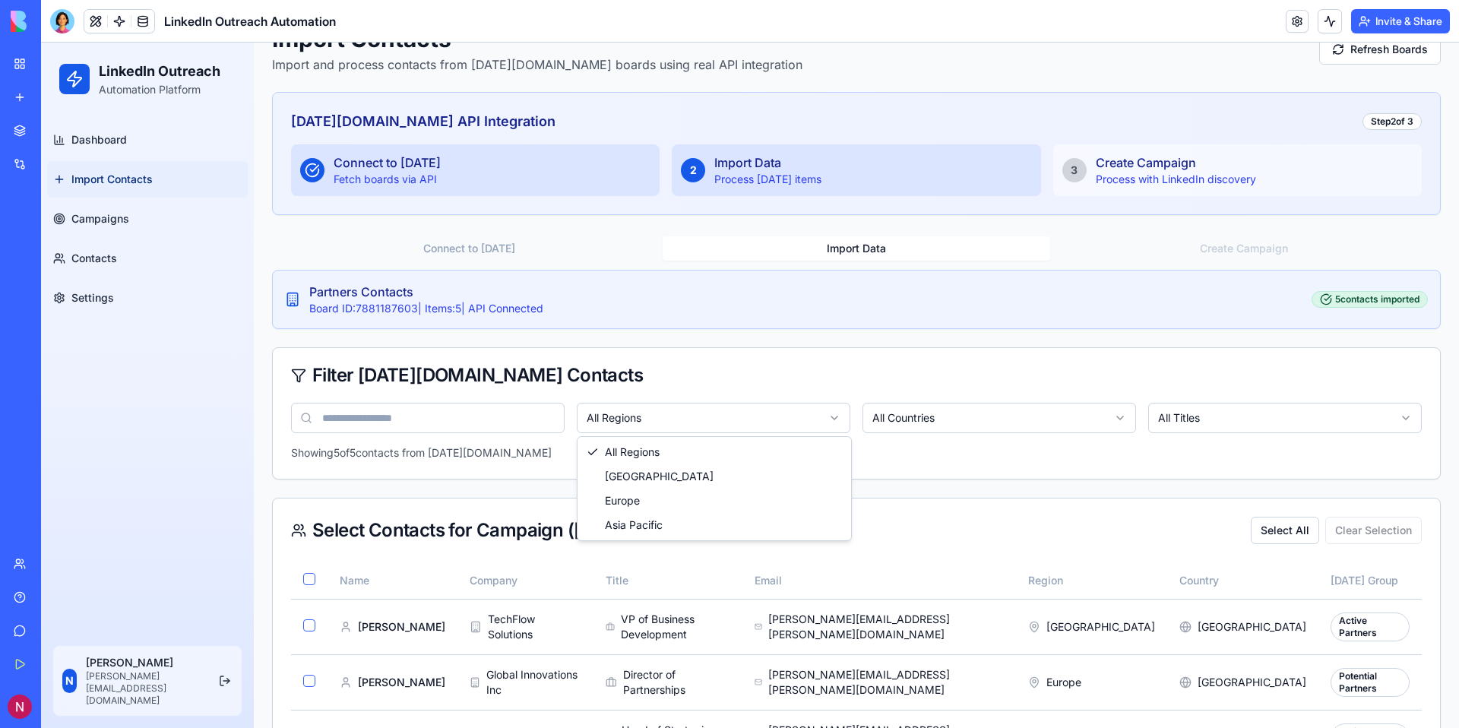
click at [698, 410] on html "LinkedIn Outreach Automation Platform Dashboard Import Contacts Campaigns Conta…" at bounding box center [750, 436] width 1418 height 953
click at [915, 410] on html "LinkedIn Outreach Automation Platform Dashboard Import Contacts Campaigns Conta…" at bounding box center [750, 436] width 1418 height 953
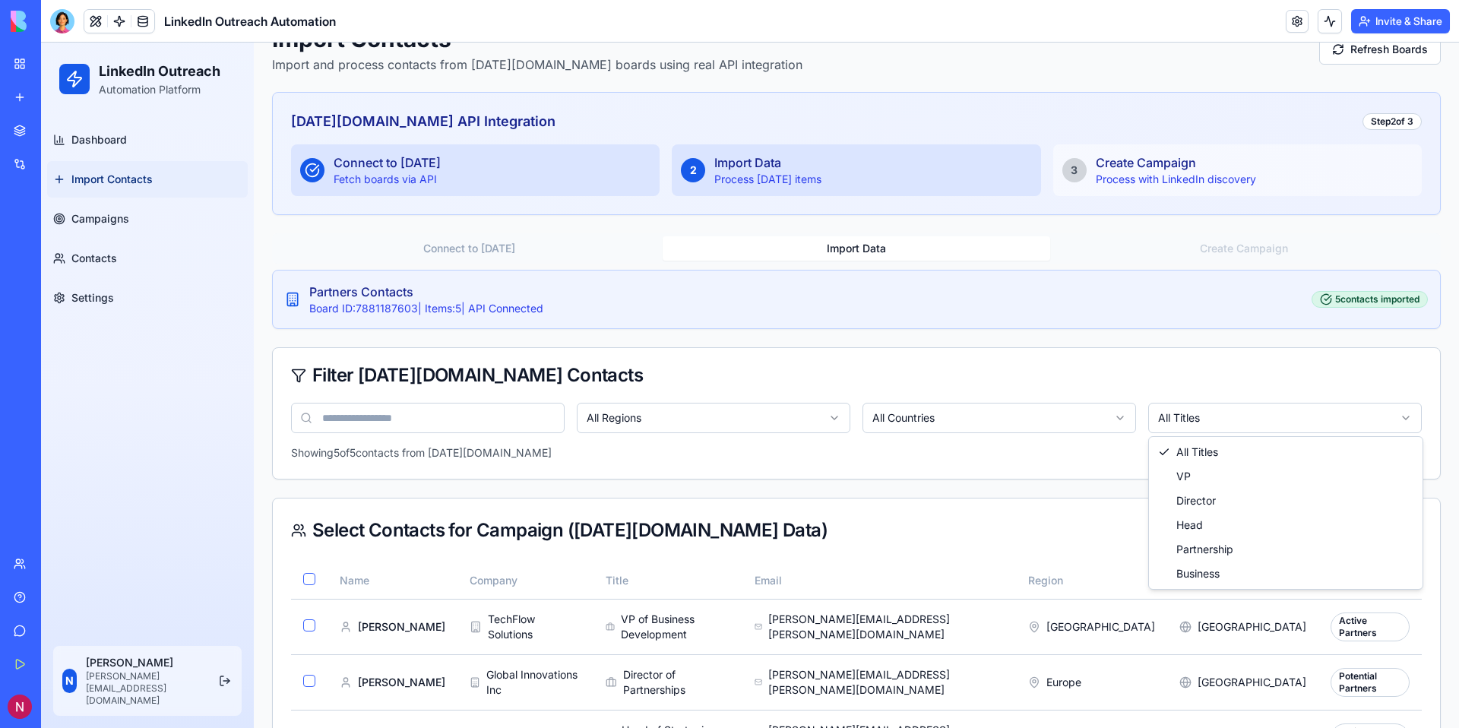
click at [1154, 410] on html "LinkedIn Outreach Automation Platform Dashboard Import Contacts Campaigns Conta…" at bounding box center [750, 436] width 1418 height 953
click at [1028, 422] on html "LinkedIn Outreach Automation Platform Dashboard Import Contacts Campaigns Conta…" at bounding box center [750, 436] width 1418 height 953
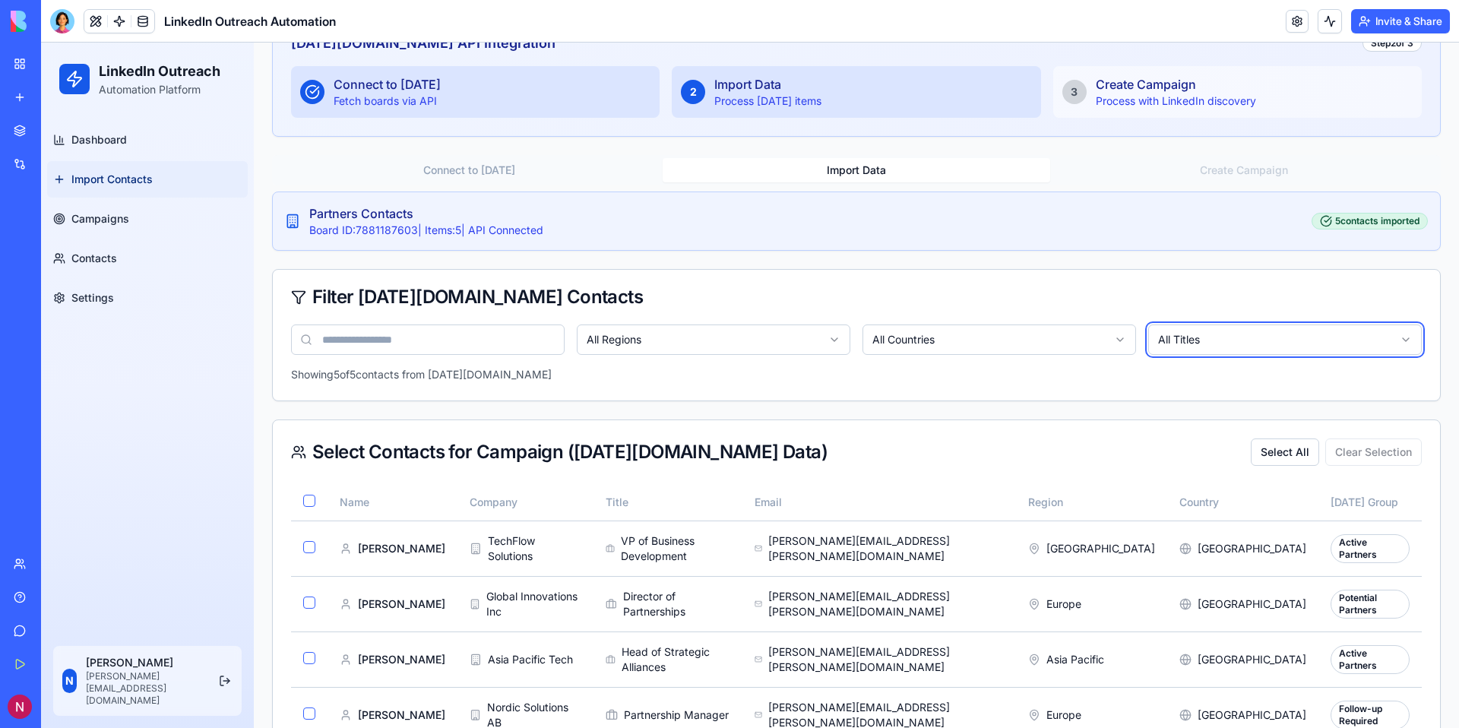
scroll to position [199, 0]
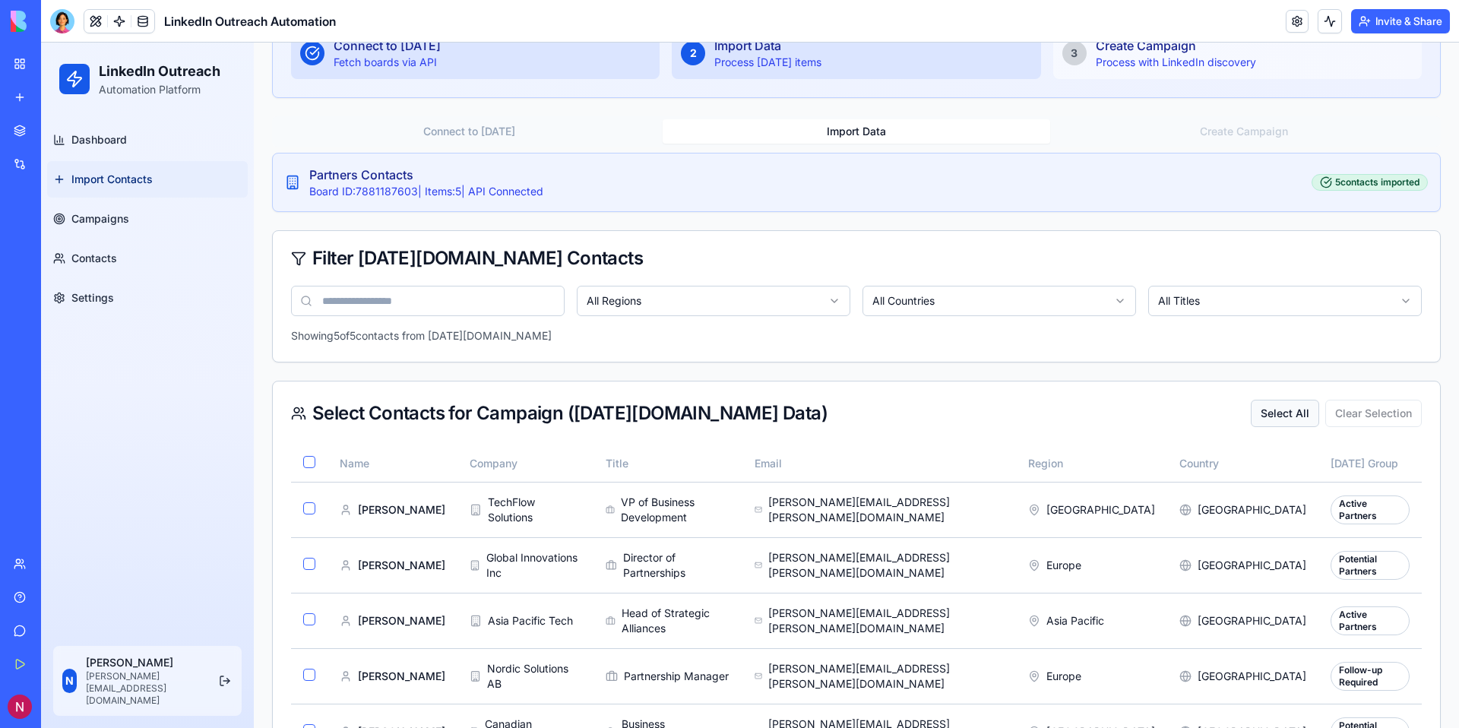
click at [1287, 421] on button "Select All" at bounding box center [1285, 413] width 68 height 27
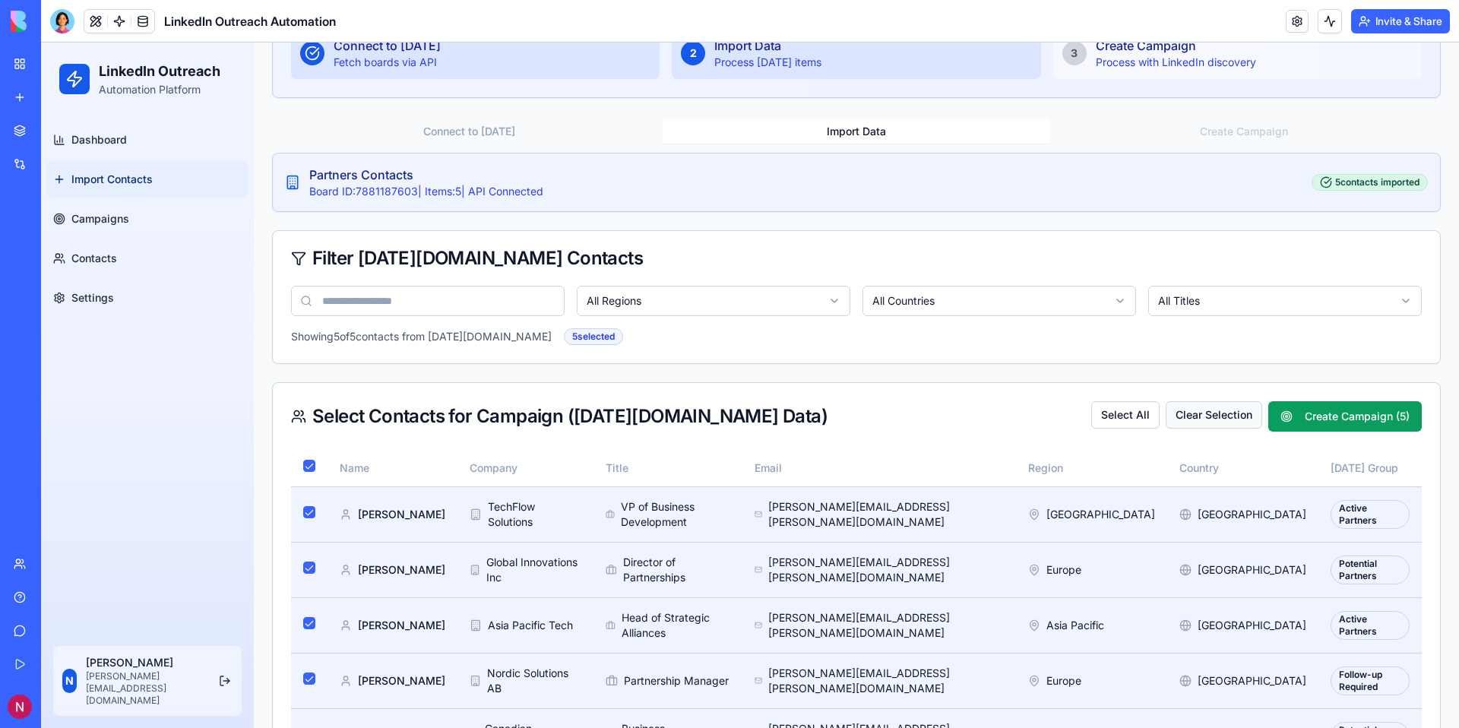
click at [1228, 413] on button "Clear Selection" at bounding box center [1214, 414] width 97 height 27
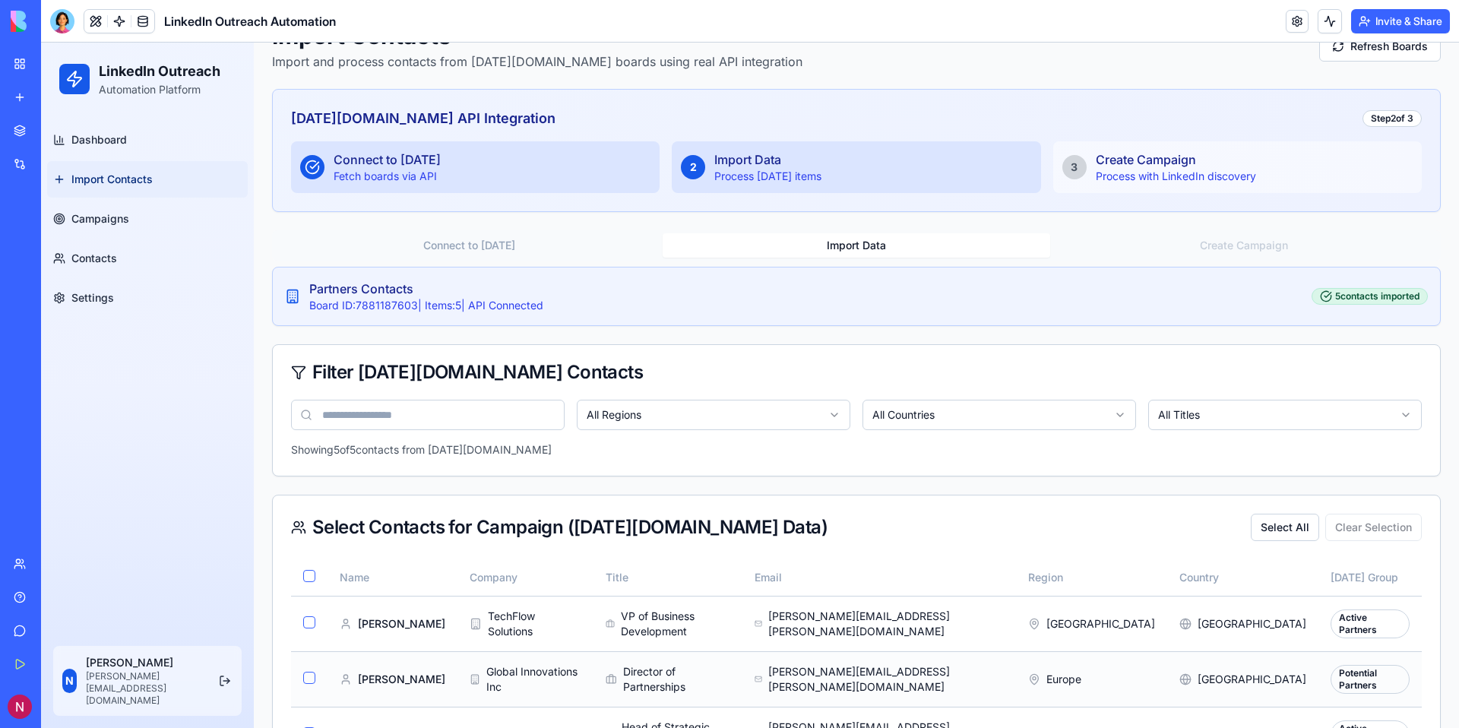
scroll to position [0, 0]
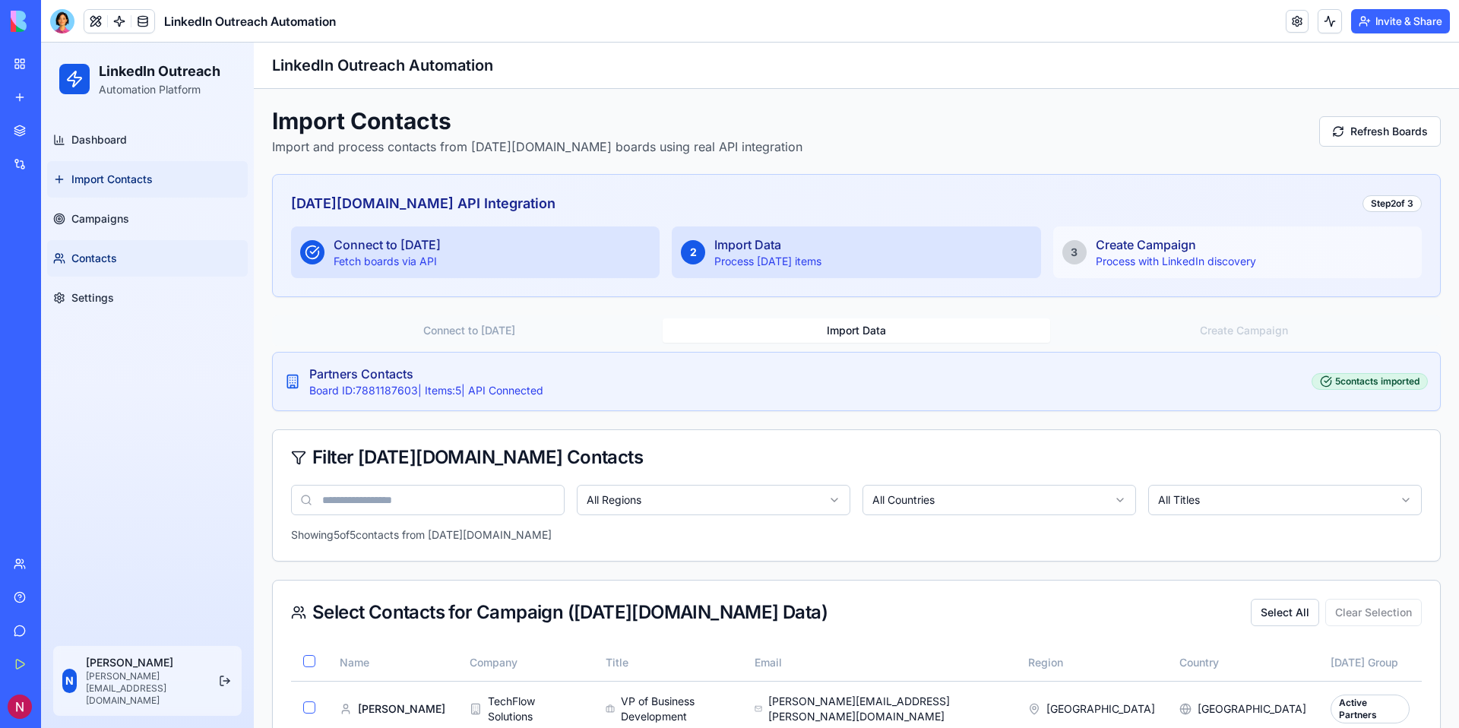
click at [106, 255] on span "Contacts" at bounding box center [94, 258] width 46 height 15
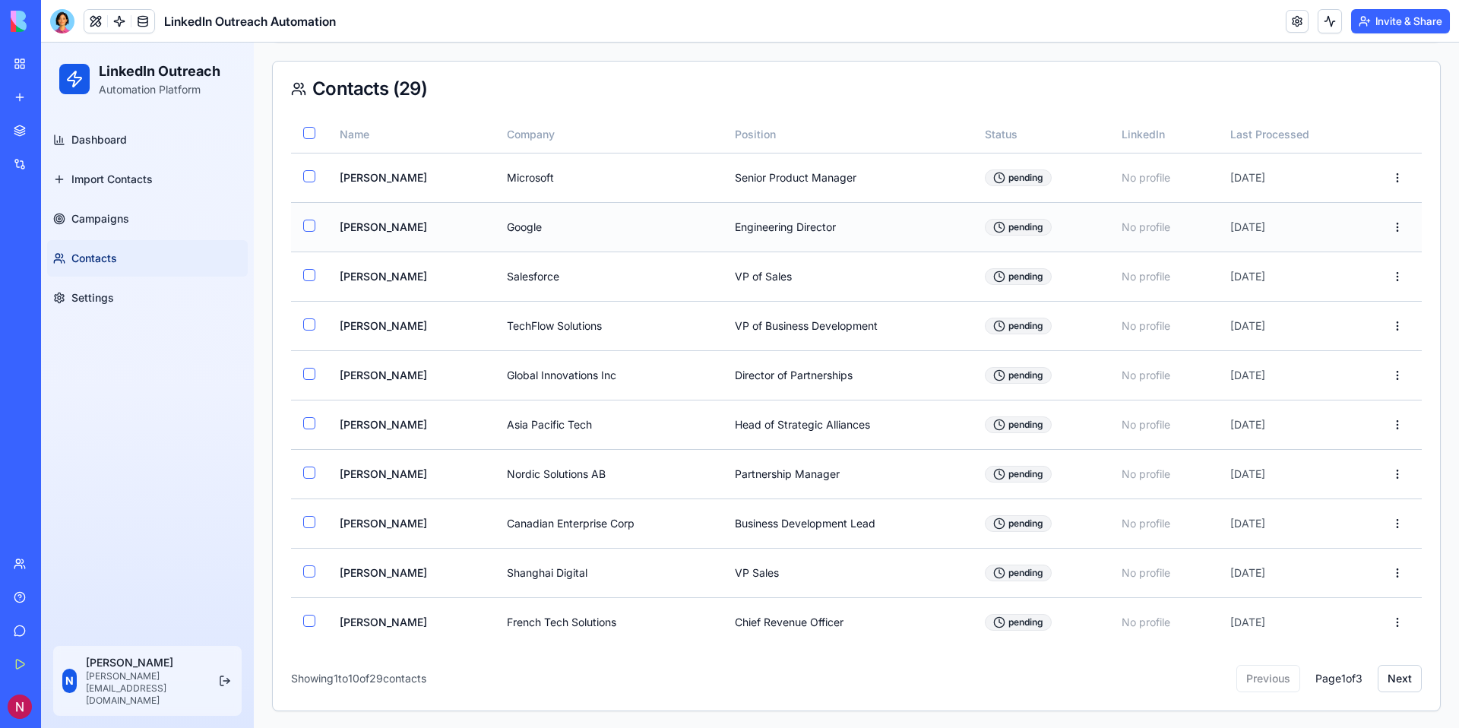
scroll to position [201, 0]
click at [145, 222] on link "Campaigns" at bounding box center [147, 219] width 201 height 36
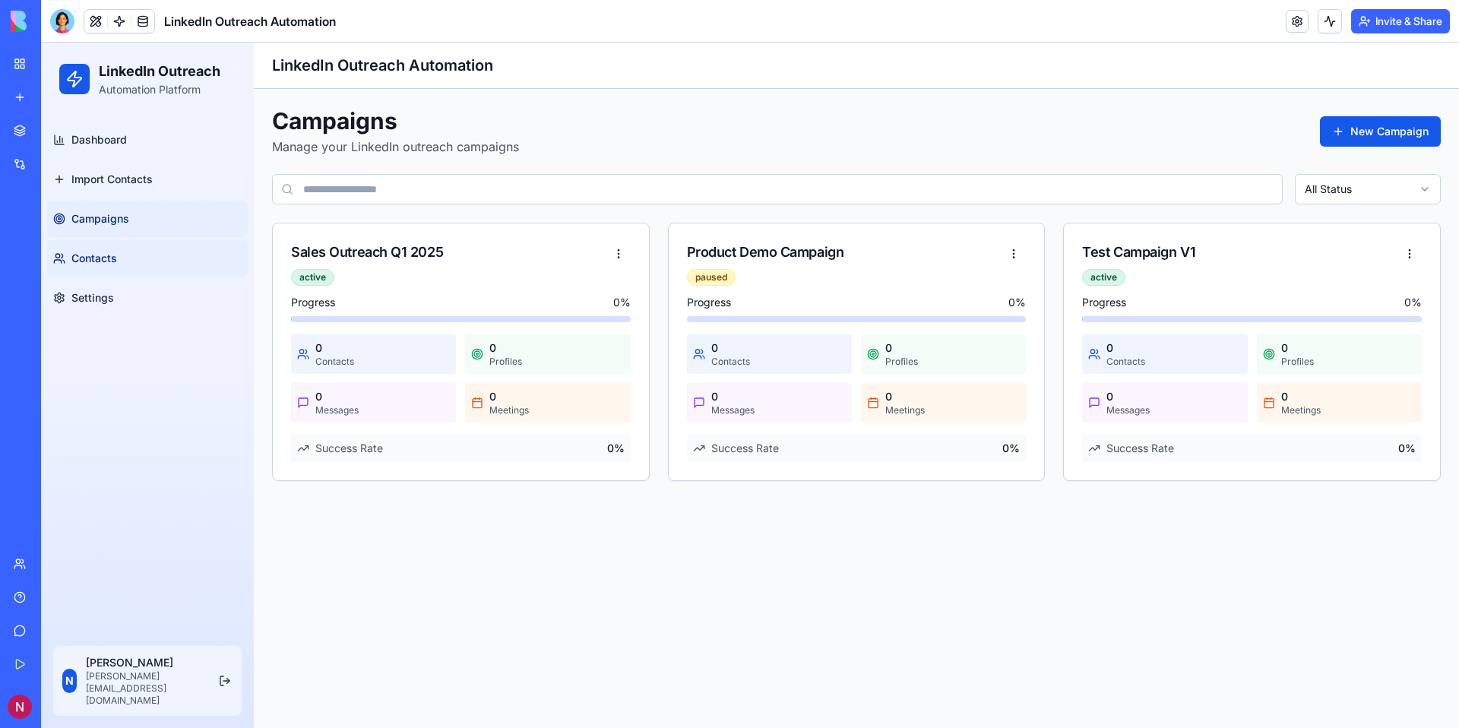
click at [135, 255] on link "Contacts" at bounding box center [147, 258] width 201 height 36
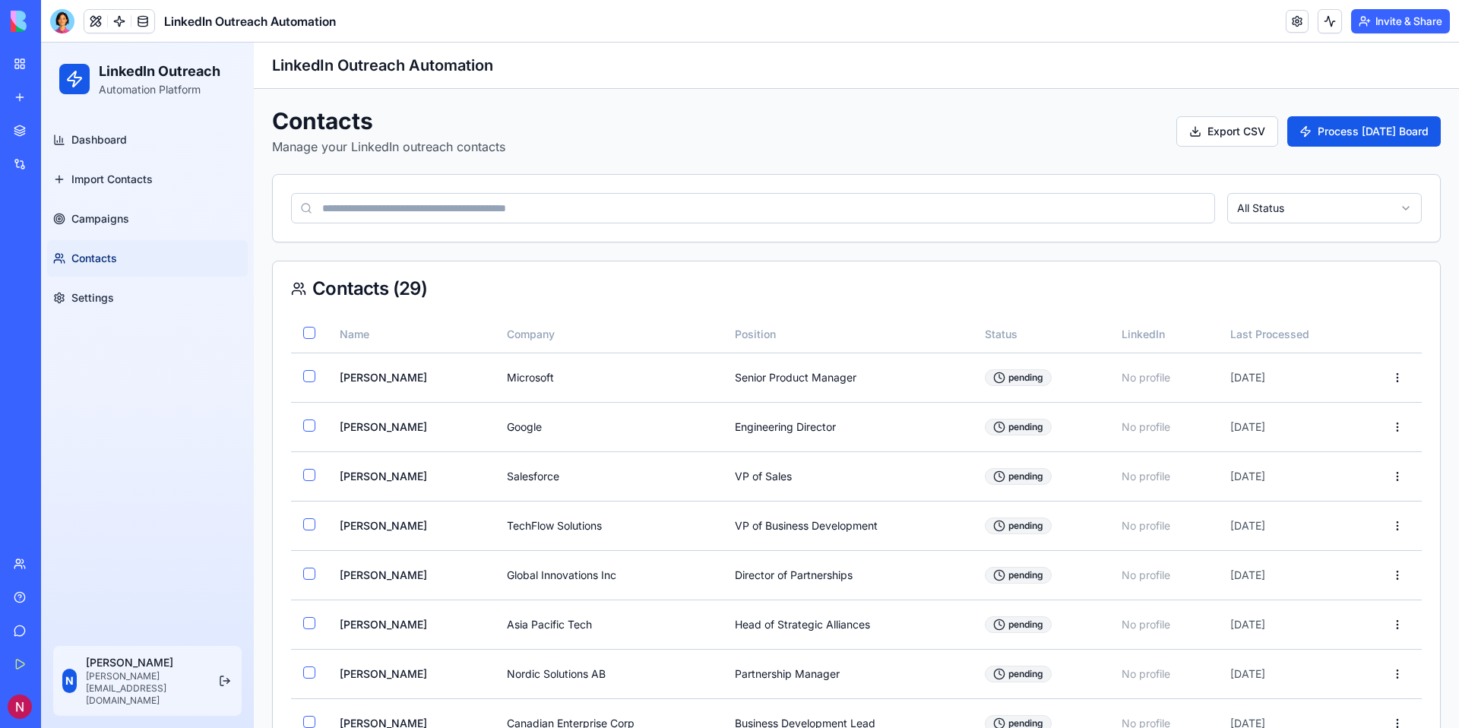
click at [439, 202] on input at bounding box center [753, 208] width 924 height 30
click at [143, 194] on link "Import Contacts" at bounding box center [147, 179] width 201 height 36
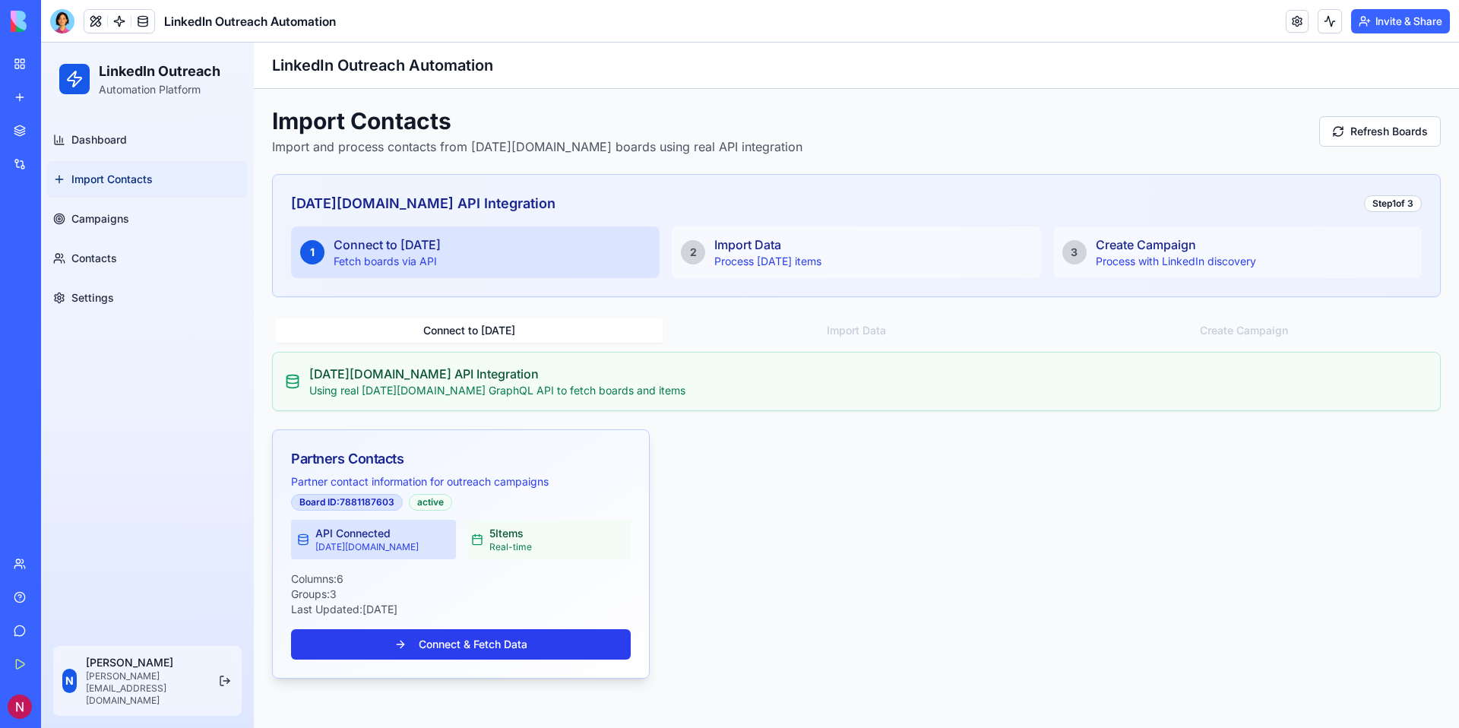
click at [447, 637] on button "Connect & Fetch Data" at bounding box center [461, 644] width 340 height 30
